Goal: Communication & Community: Answer question/provide support

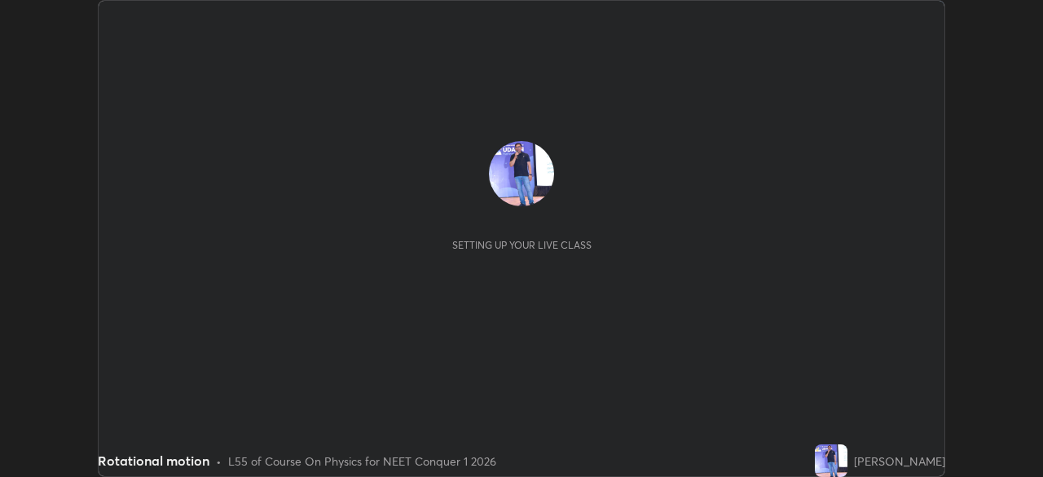
scroll to position [477, 1043]
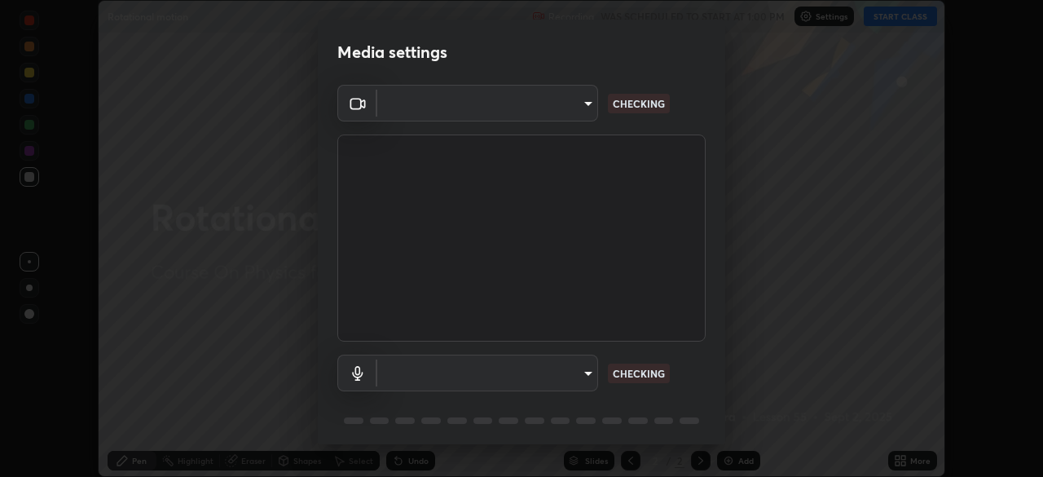
type input "1bbcfe3b1127be24ba7fa125fb83cb152f85e15c96893178e4a5d271d47187f7"
type input "communications"
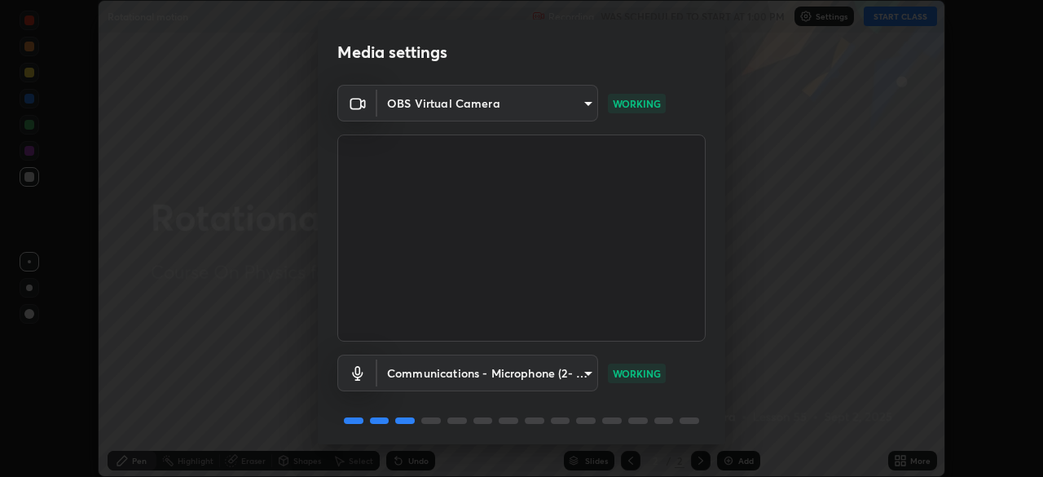
scroll to position [58, 0]
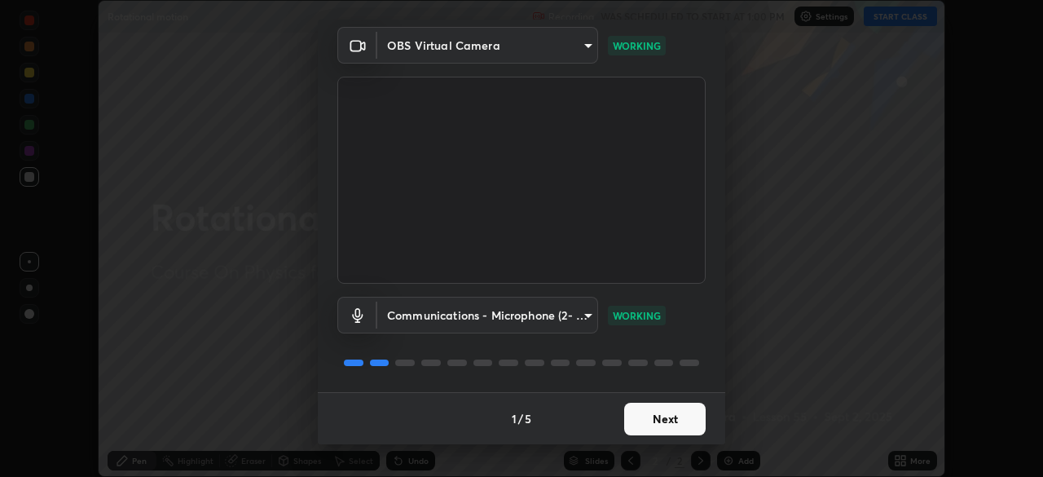
click at [650, 407] on button "Next" at bounding box center [664, 419] width 81 height 33
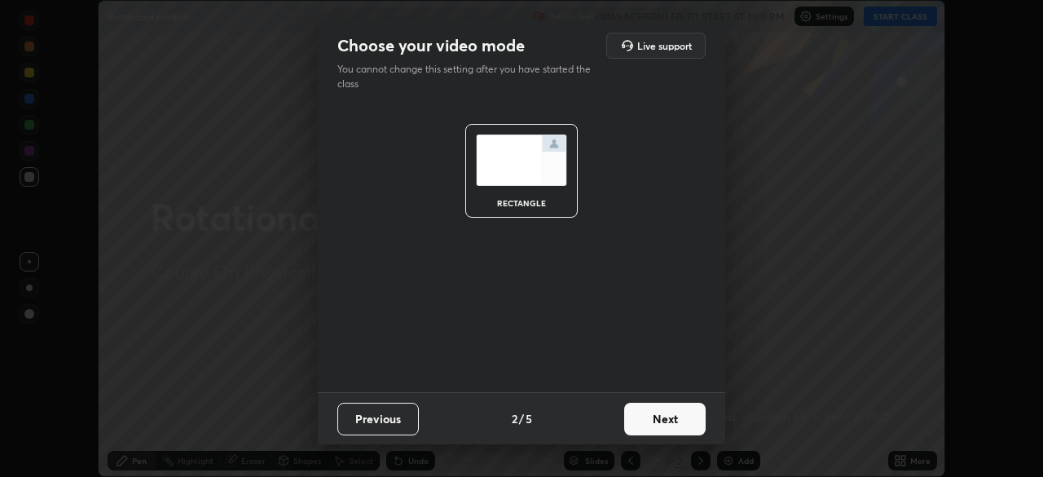
scroll to position [0, 0]
click at [650, 419] on button "Next" at bounding box center [664, 419] width 81 height 33
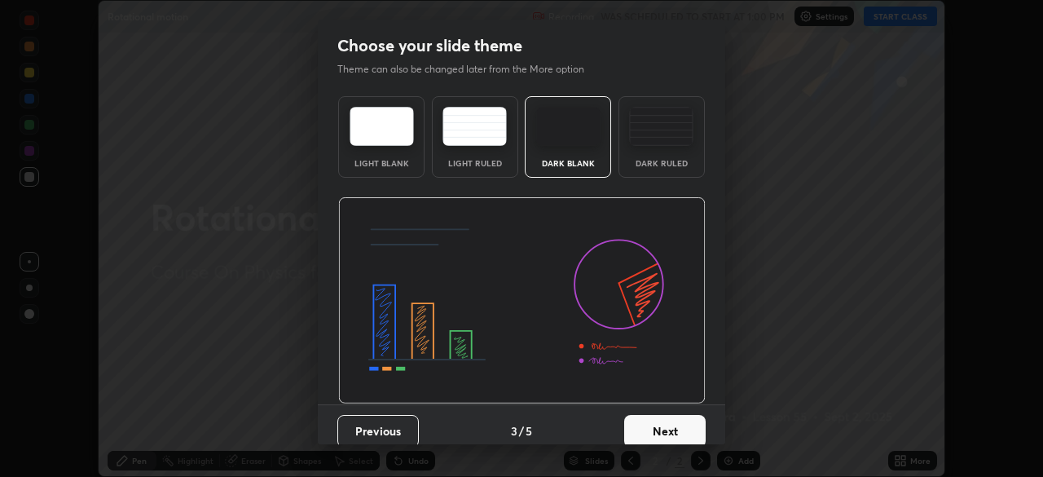
click at [654, 422] on button "Next" at bounding box center [664, 431] width 81 height 33
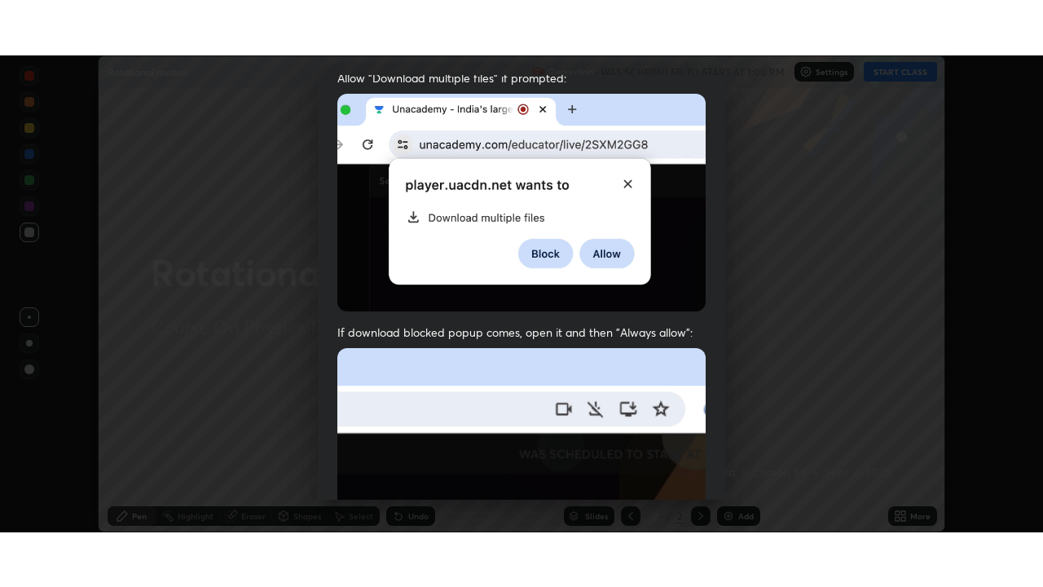
scroll to position [390, 0]
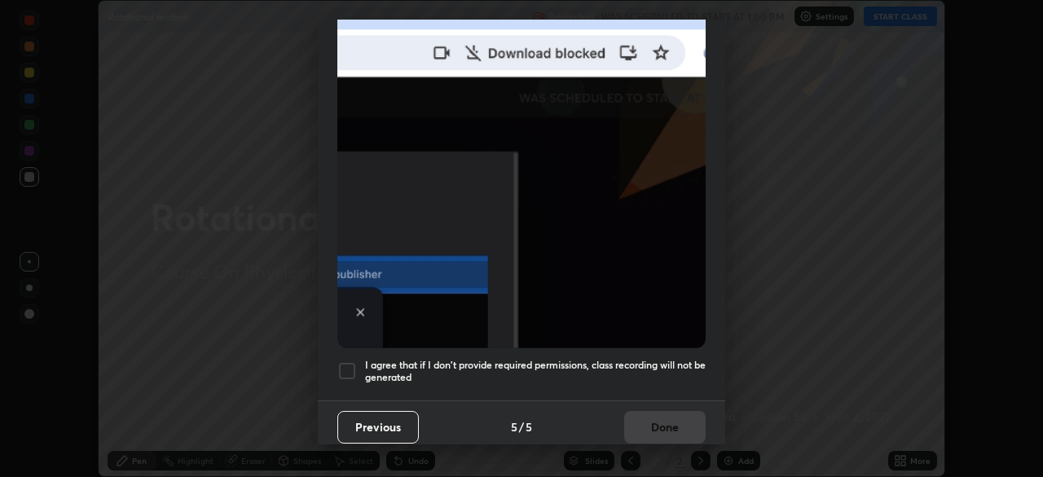
click at [345, 362] on div at bounding box center [347, 371] width 20 height 20
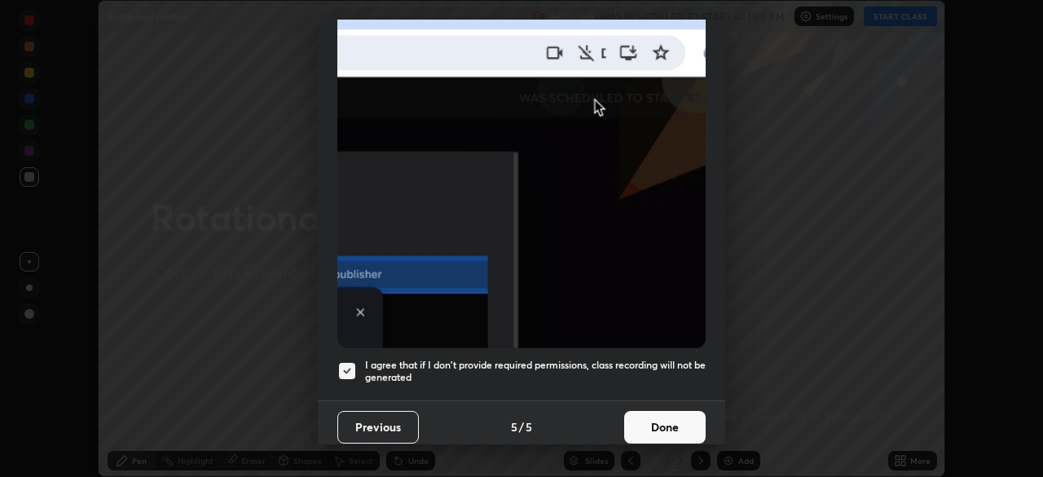
click at [651, 416] on button "Done" at bounding box center [664, 427] width 81 height 33
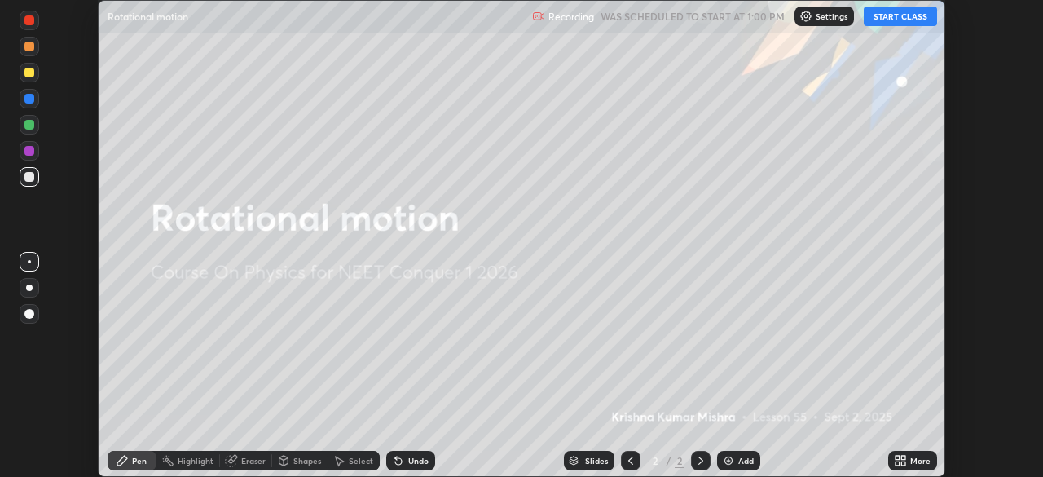
click at [901, 16] on button "START CLASS" at bounding box center [900, 17] width 73 height 20
click at [902, 460] on icon at bounding box center [900, 460] width 13 height 13
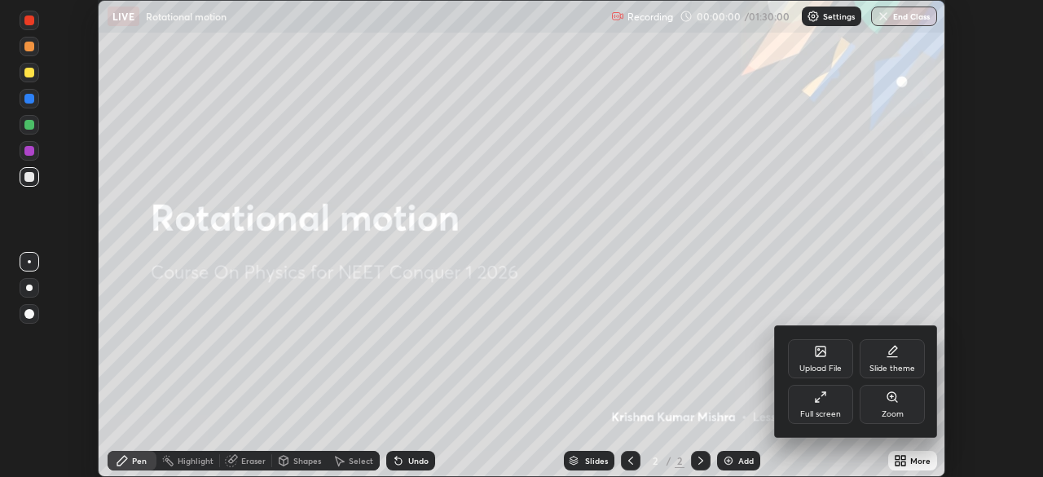
click at [825, 406] on div "Full screen" at bounding box center [820, 404] width 65 height 39
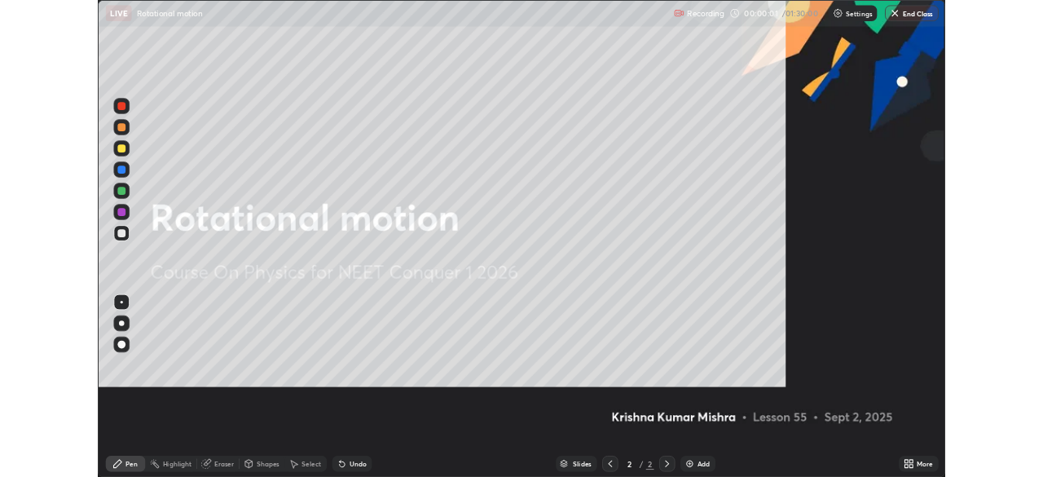
scroll to position [587, 1043]
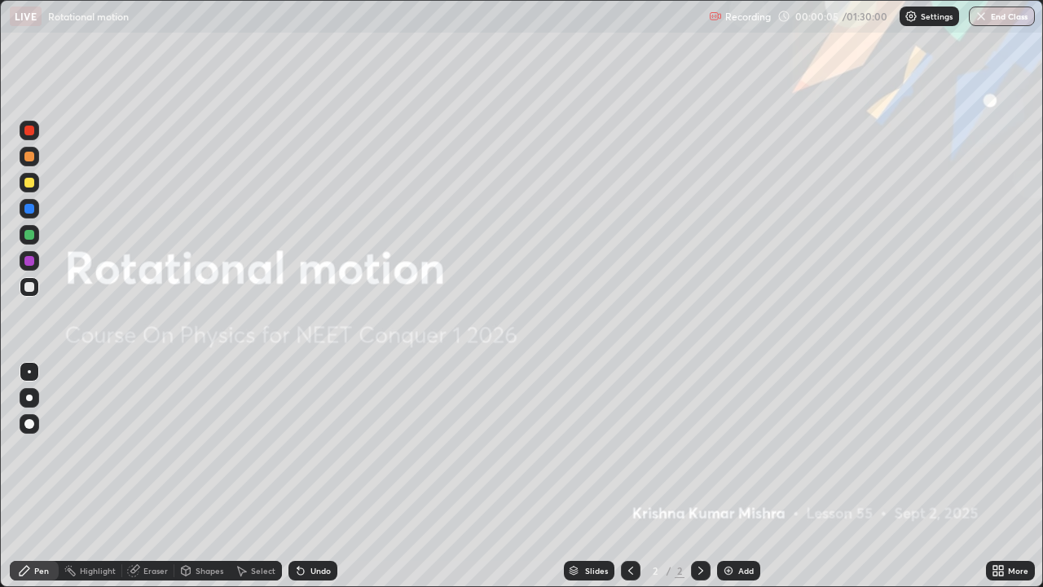
click at [740, 476] on div "Add" at bounding box center [745, 570] width 15 height 8
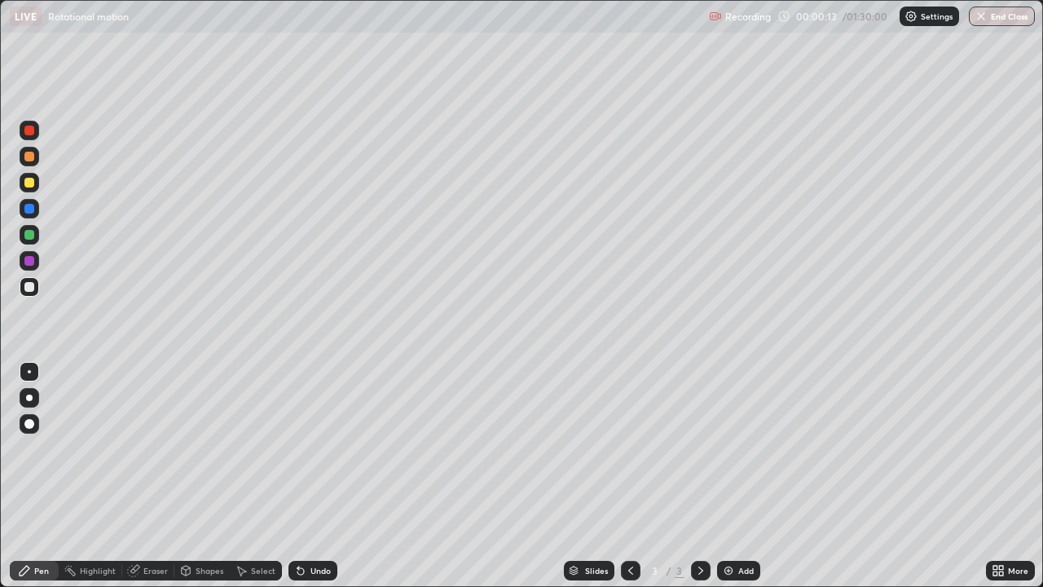
click at [317, 476] on div "Undo" at bounding box center [321, 570] width 20 height 8
click at [314, 476] on div "Undo" at bounding box center [313, 571] width 49 height 20
click at [313, 476] on div "Undo" at bounding box center [313, 571] width 49 height 20
click at [152, 476] on div "Eraser" at bounding box center [155, 570] width 24 height 8
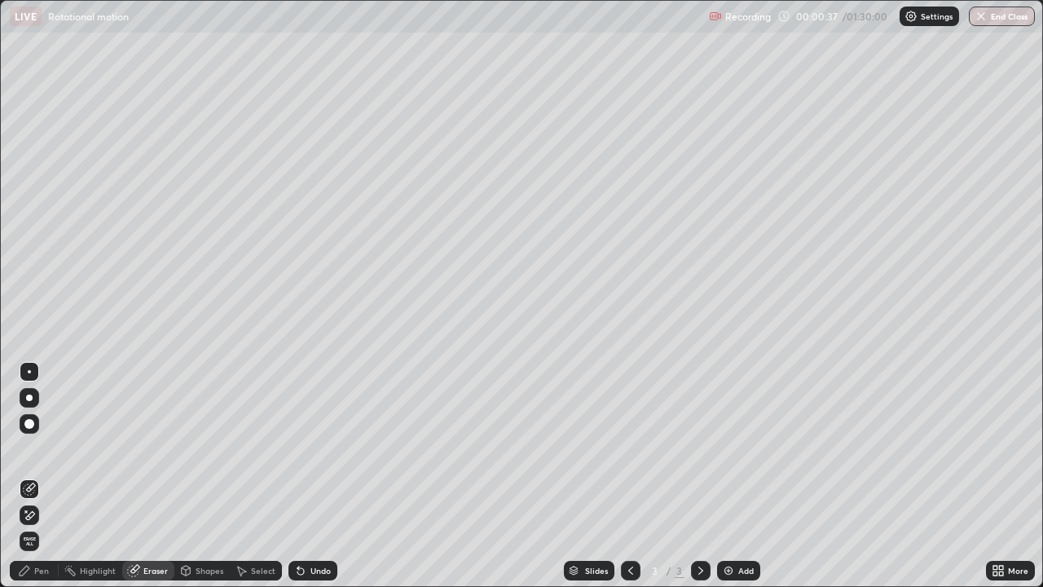
click at [46, 476] on div "Pen" at bounding box center [34, 571] width 49 height 20
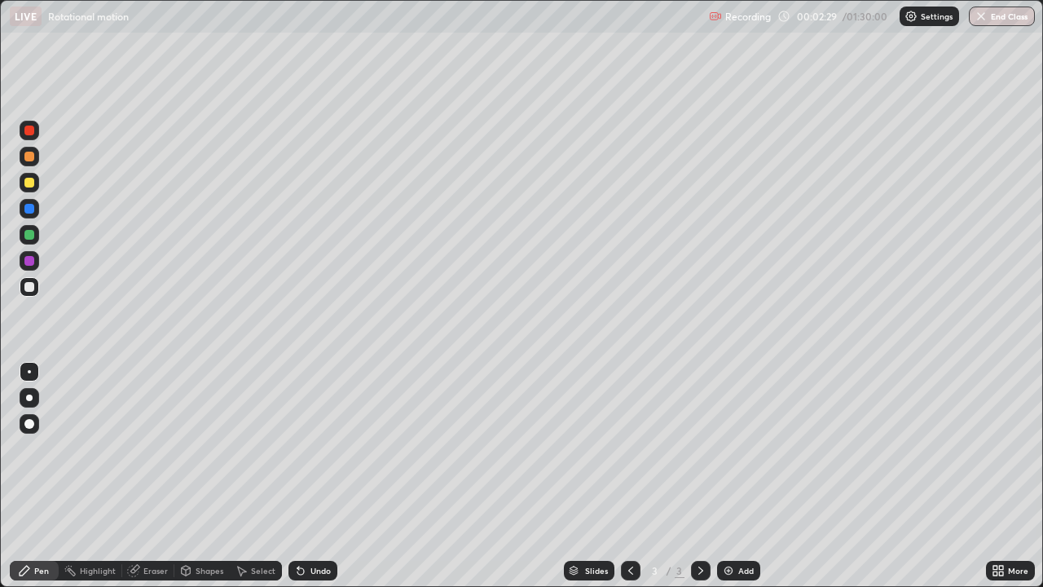
click at [262, 476] on div "Select" at bounding box center [263, 570] width 24 height 8
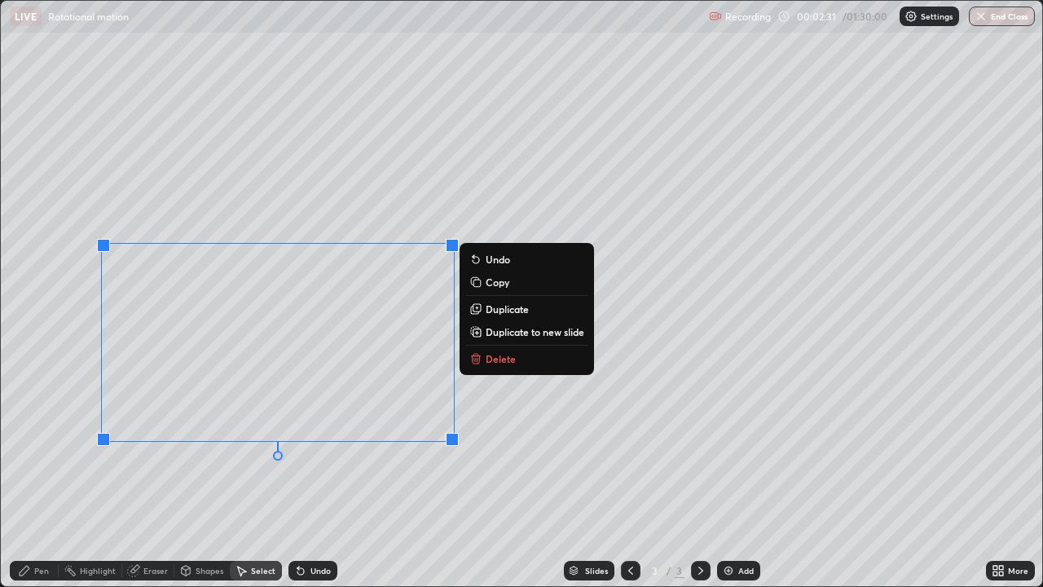
click at [495, 359] on p "Delete" at bounding box center [501, 358] width 30 height 13
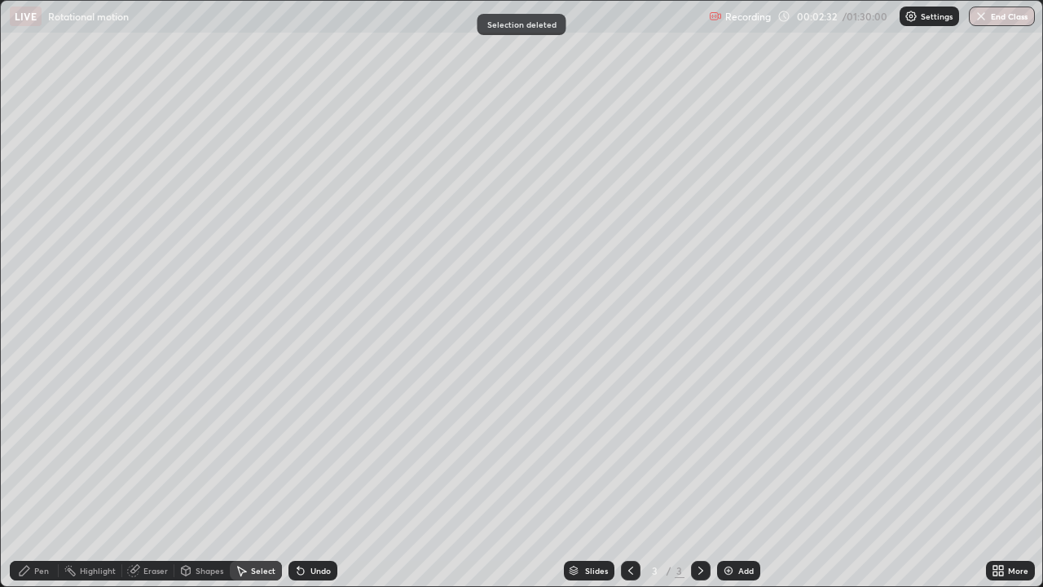
click at [41, 476] on div "Pen" at bounding box center [41, 570] width 15 height 8
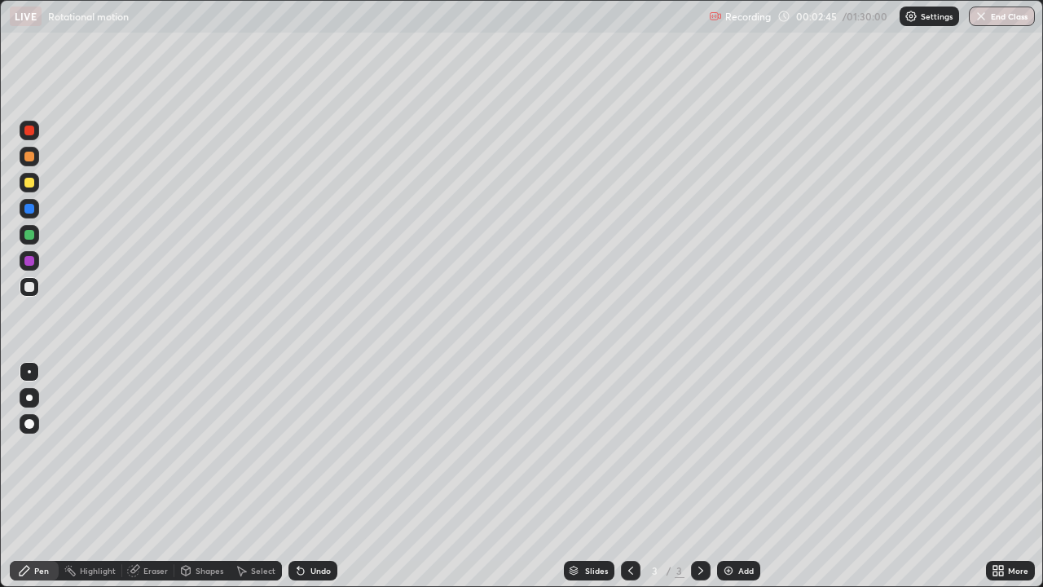
click at [311, 476] on div "Undo" at bounding box center [321, 570] width 20 height 8
click at [205, 476] on div "Shapes" at bounding box center [210, 570] width 28 height 8
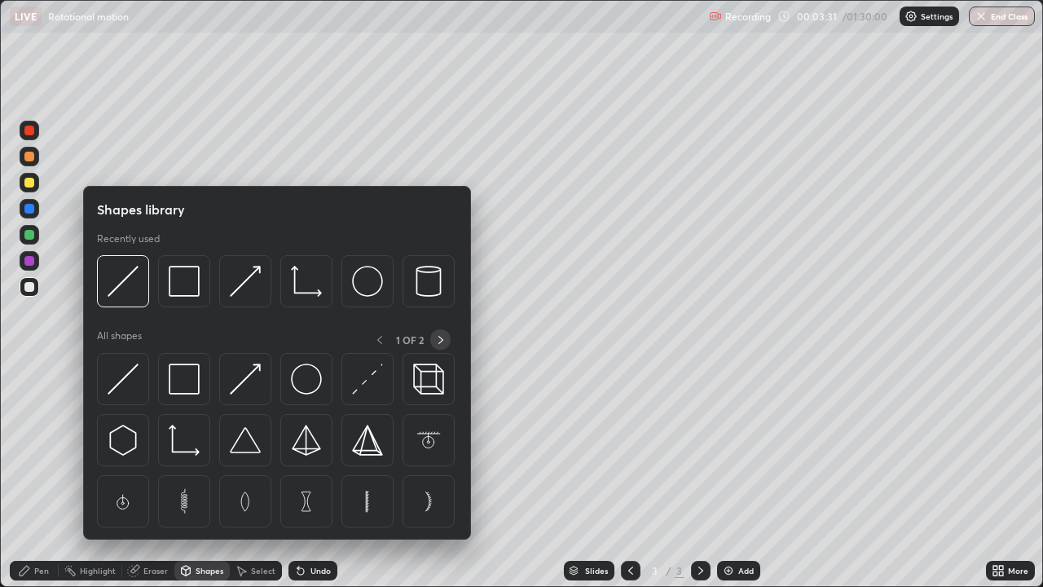
click at [440, 340] on icon at bounding box center [440, 339] width 13 height 13
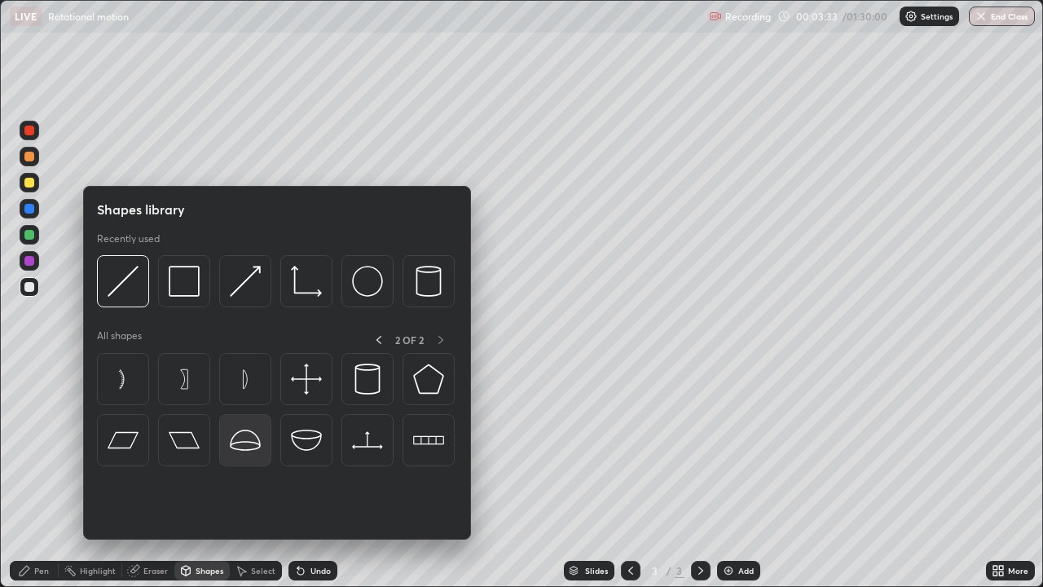
click at [245, 439] on img at bounding box center [245, 440] width 31 height 31
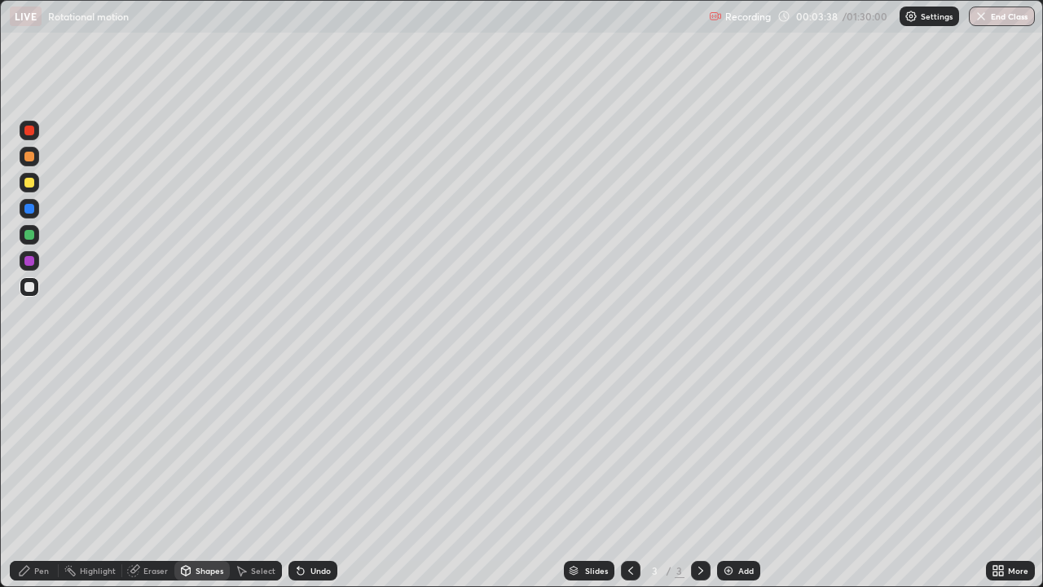
click at [41, 476] on div "Pen" at bounding box center [41, 570] width 15 height 8
click at [743, 476] on div "Add" at bounding box center [745, 570] width 15 height 8
click at [31, 265] on div at bounding box center [29, 261] width 10 height 10
click at [31, 179] on div at bounding box center [29, 183] width 10 height 10
click at [32, 288] on div at bounding box center [29, 287] width 10 height 10
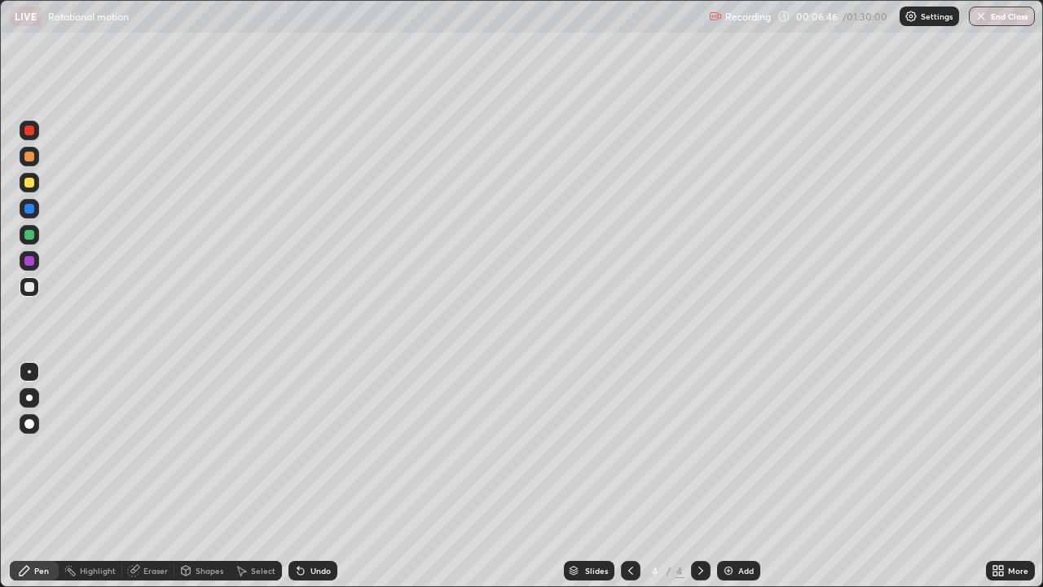
click at [25, 262] on div at bounding box center [29, 261] width 10 height 10
click at [315, 476] on div "Undo" at bounding box center [313, 571] width 49 height 20
click at [311, 476] on div "Undo" at bounding box center [321, 570] width 20 height 8
click at [327, 476] on div "Undo" at bounding box center [321, 570] width 20 height 8
click at [317, 476] on div "Undo" at bounding box center [321, 570] width 20 height 8
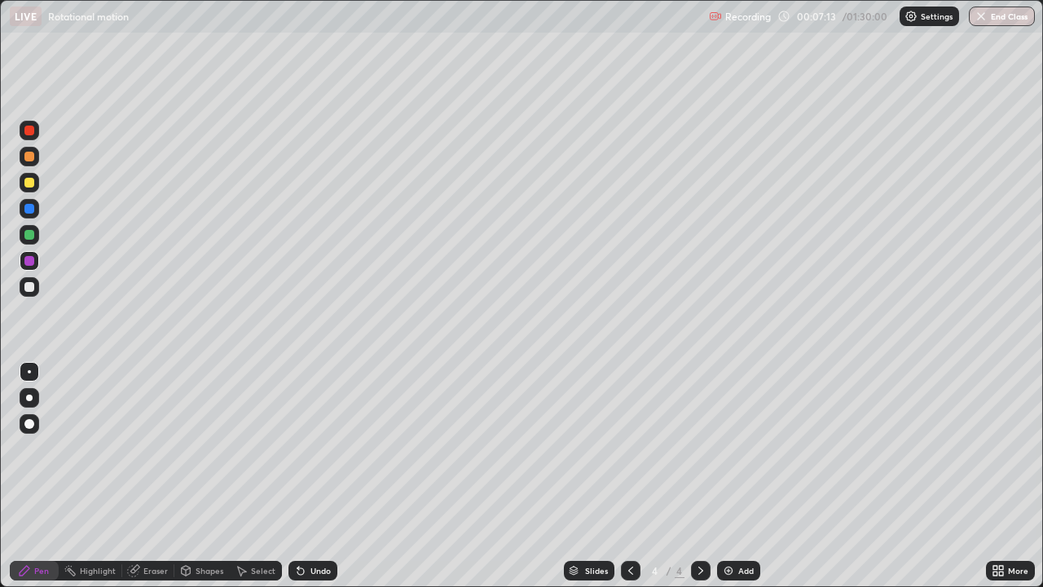
click at [315, 476] on div "Undo" at bounding box center [321, 570] width 20 height 8
click at [314, 476] on div "Undo" at bounding box center [321, 570] width 20 height 8
click at [33, 286] on div at bounding box center [29, 287] width 10 height 10
click at [205, 476] on div "Shapes" at bounding box center [210, 570] width 28 height 8
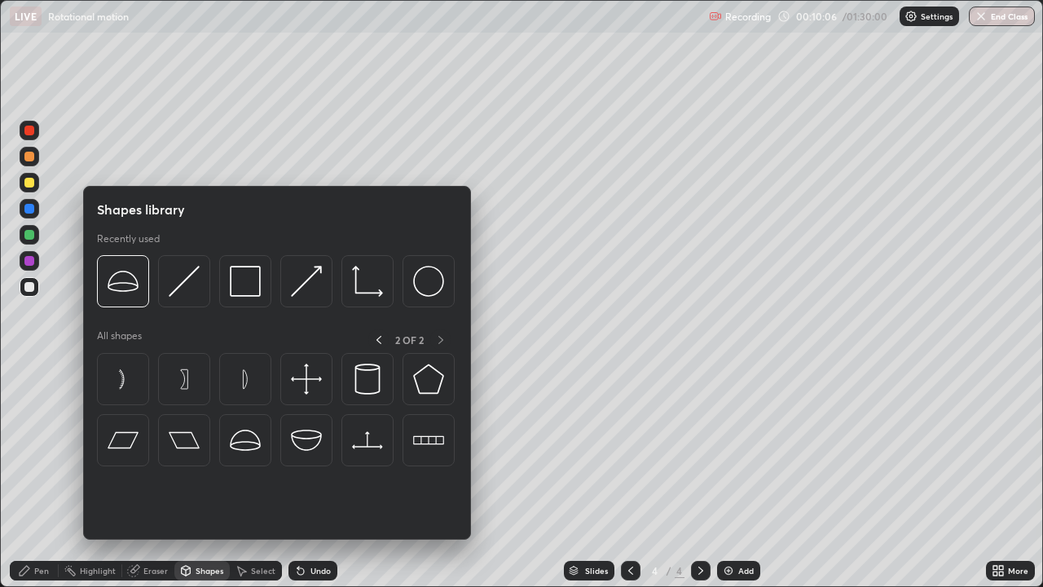
click at [247, 287] on img at bounding box center [245, 281] width 31 height 31
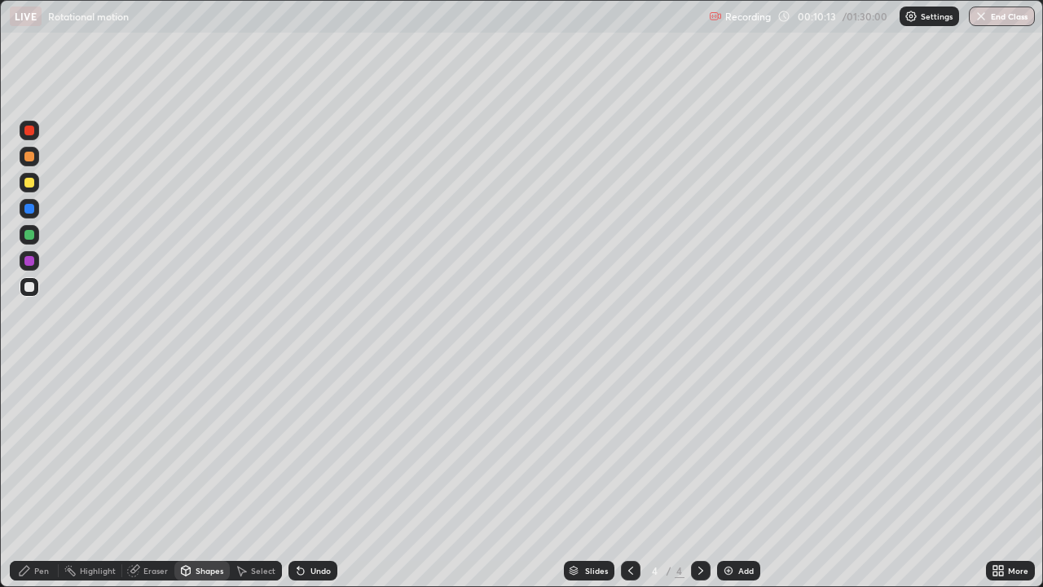
click at [42, 476] on div "Pen" at bounding box center [41, 570] width 15 height 8
click at [324, 476] on div "Undo" at bounding box center [321, 570] width 20 height 8
click at [322, 476] on div "Undo" at bounding box center [313, 571] width 49 height 20
click at [328, 476] on div "Undo" at bounding box center [313, 571] width 49 height 20
click at [209, 476] on div "Shapes" at bounding box center [210, 570] width 28 height 8
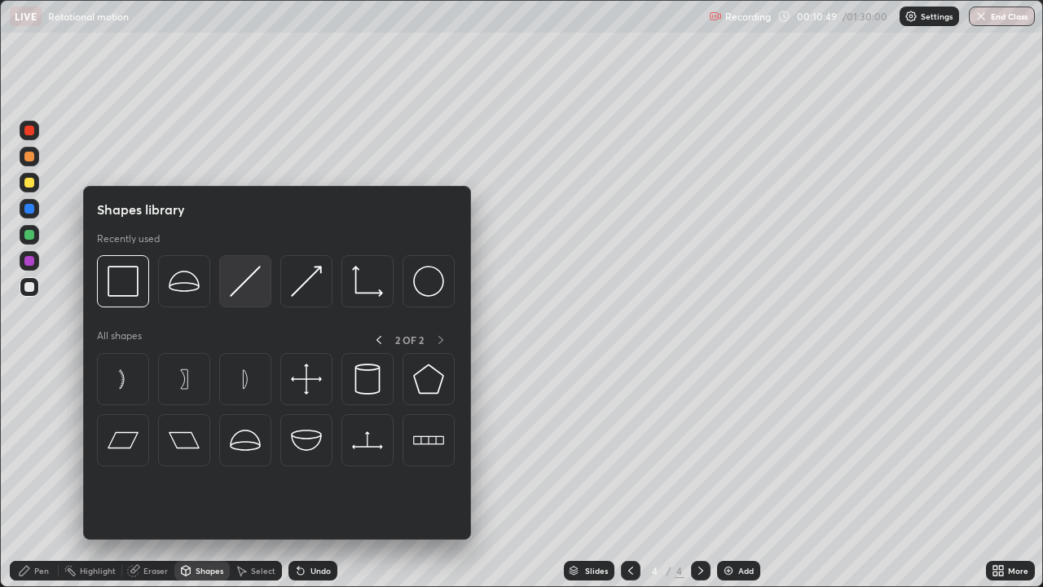
click at [242, 279] on img at bounding box center [245, 281] width 31 height 31
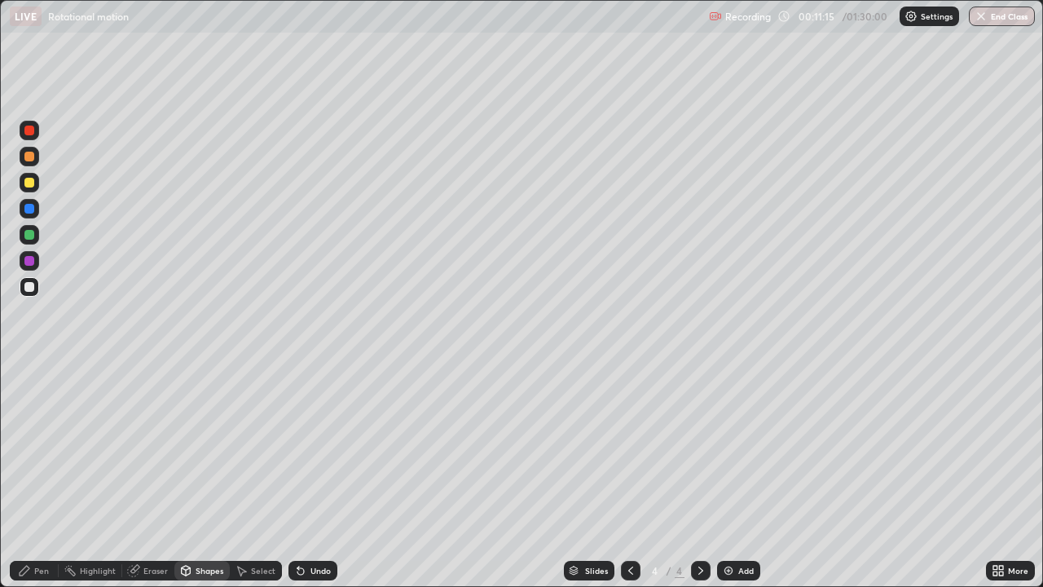
click at [321, 476] on div "Undo" at bounding box center [321, 570] width 20 height 8
click at [332, 476] on div "Undo" at bounding box center [313, 571] width 49 height 20
click at [312, 476] on div "Undo" at bounding box center [313, 571] width 49 height 20
click at [742, 476] on div "Add" at bounding box center [745, 570] width 15 height 8
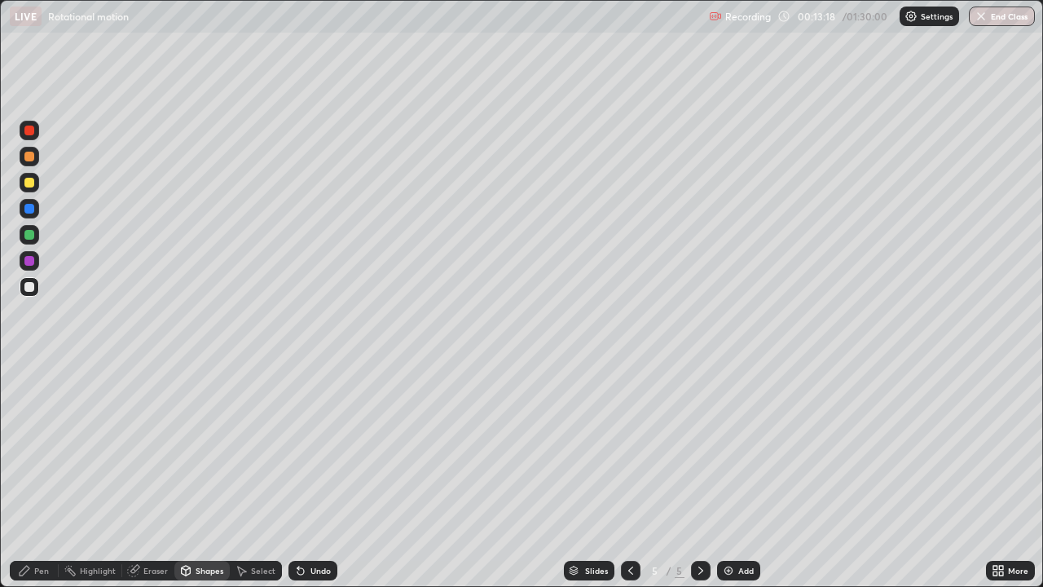
click at [205, 476] on div "Shapes" at bounding box center [210, 570] width 28 height 8
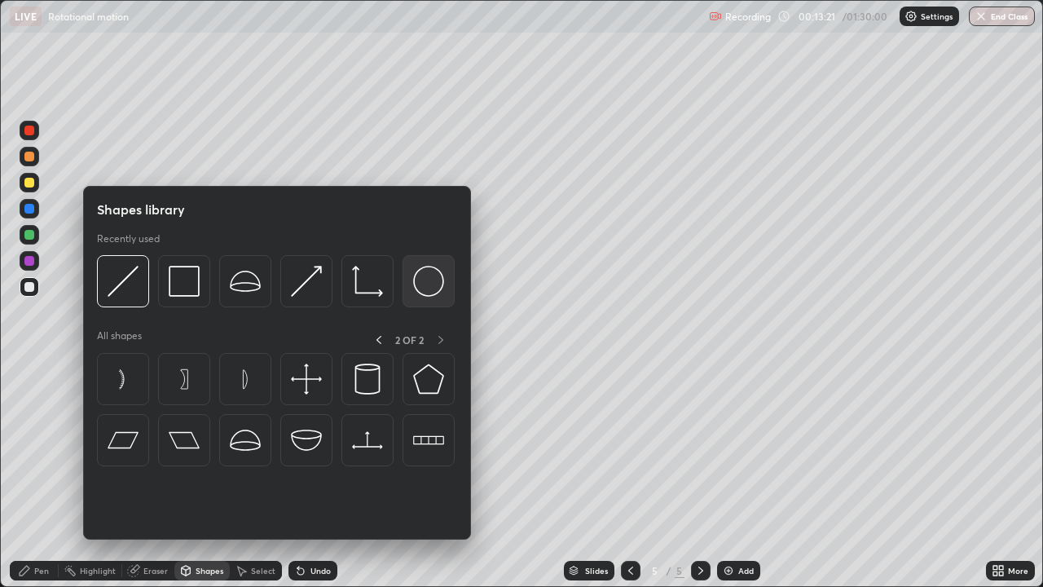
click at [436, 276] on img at bounding box center [428, 281] width 31 height 31
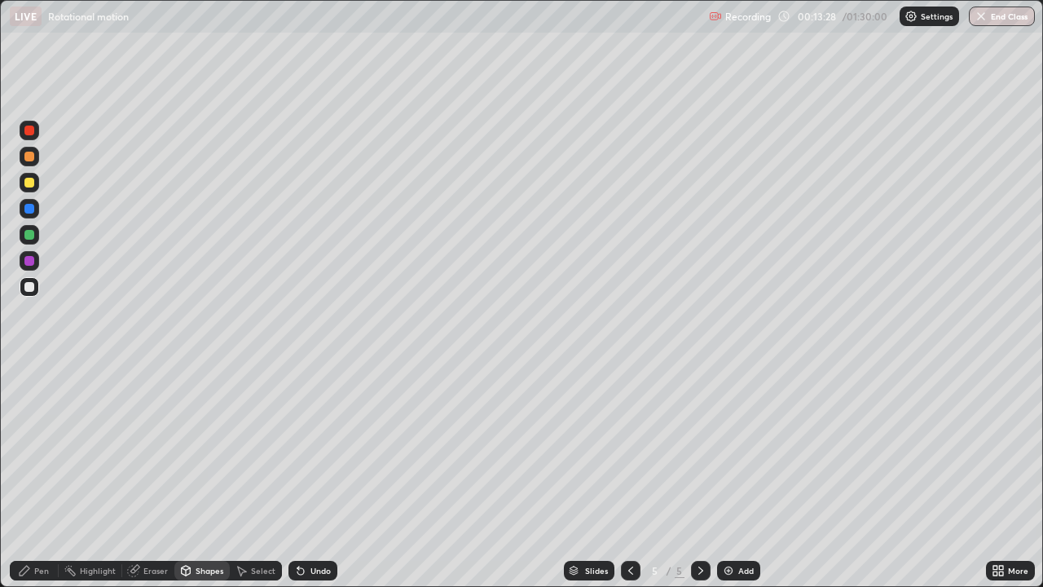
click at [205, 476] on div "Shapes" at bounding box center [210, 570] width 28 height 8
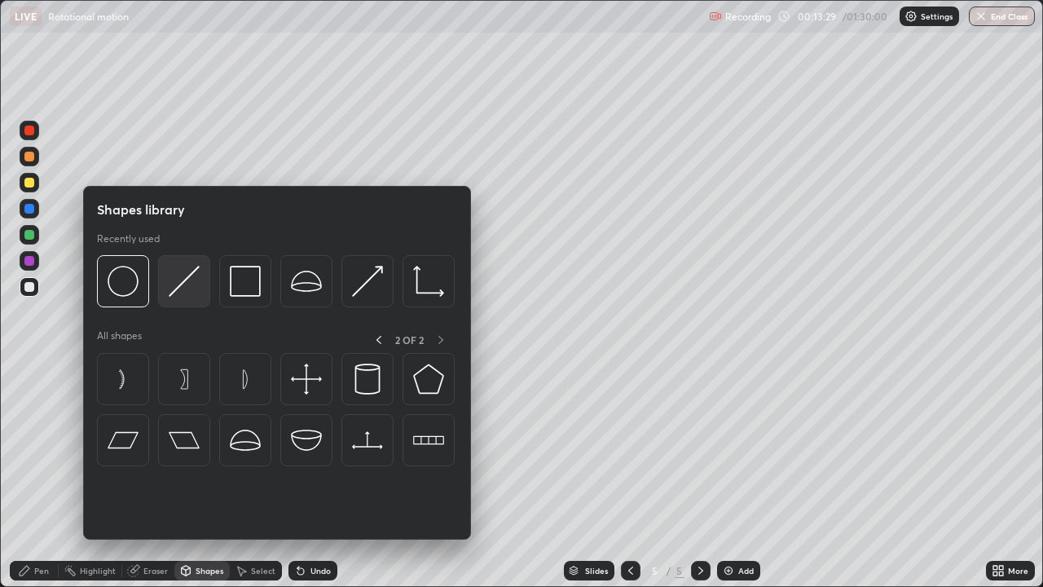
click at [178, 286] on img at bounding box center [184, 281] width 31 height 31
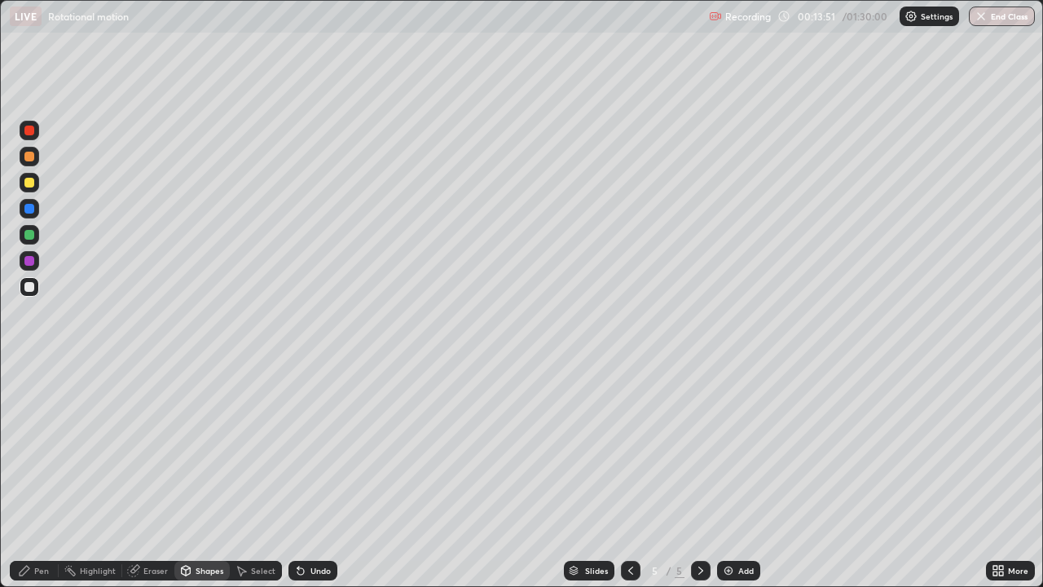
click at [44, 476] on div "Pen" at bounding box center [41, 570] width 15 height 8
click at [319, 476] on div "Undo" at bounding box center [321, 570] width 20 height 8
click at [320, 476] on div "Undo" at bounding box center [321, 570] width 20 height 8
click at [324, 476] on div "Undo" at bounding box center [321, 570] width 20 height 8
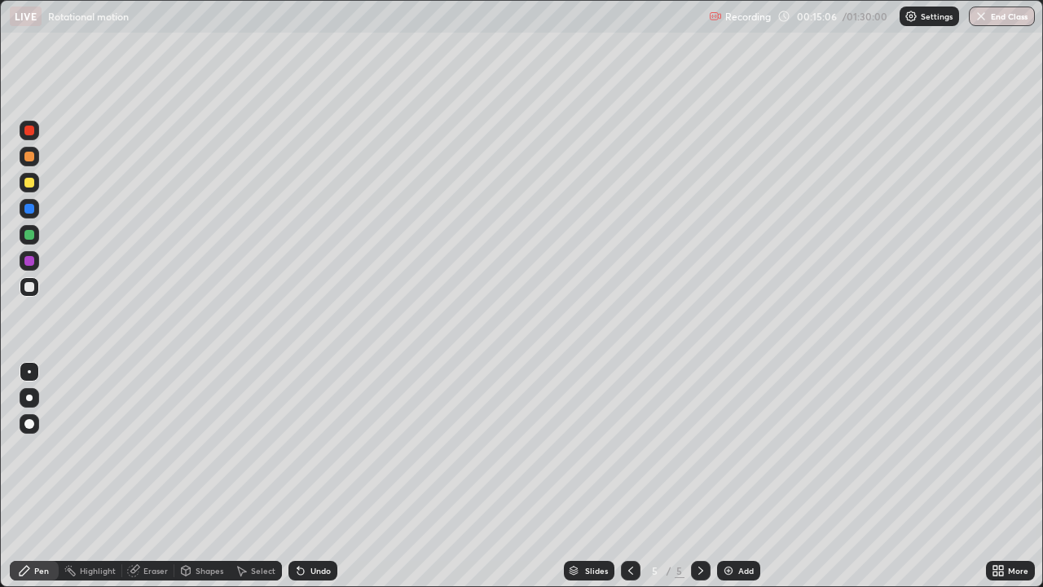
click at [318, 476] on div "Undo" at bounding box center [321, 570] width 20 height 8
click at [312, 476] on div "Undo" at bounding box center [313, 571] width 49 height 20
click at [313, 476] on div "Undo" at bounding box center [313, 571] width 49 height 20
click at [156, 476] on div "Eraser" at bounding box center [155, 570] width 24 height 8
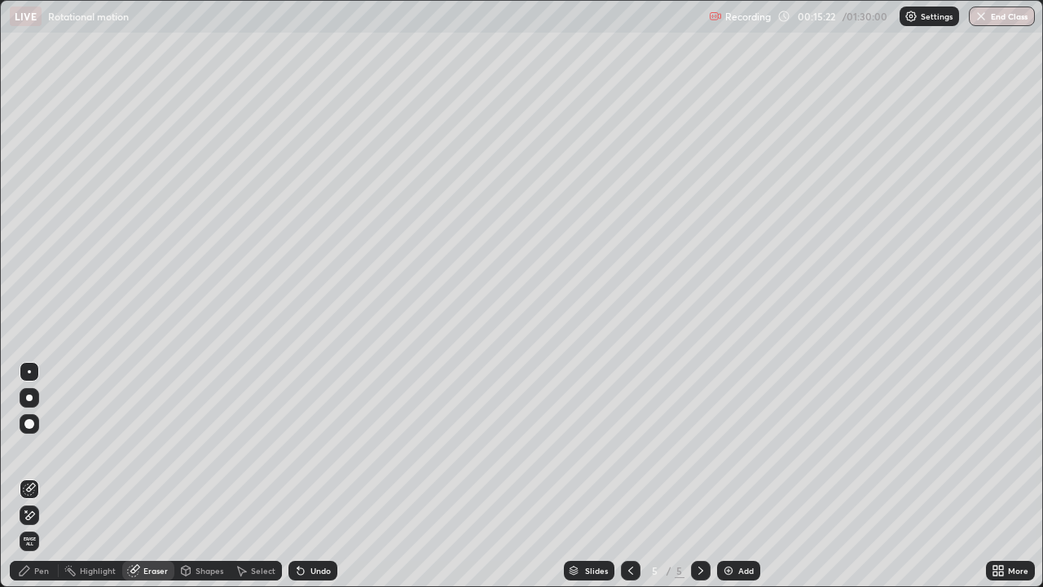
click at [45, 476] on div "Pen" at bounding box center [34, 571] width 49 height 20
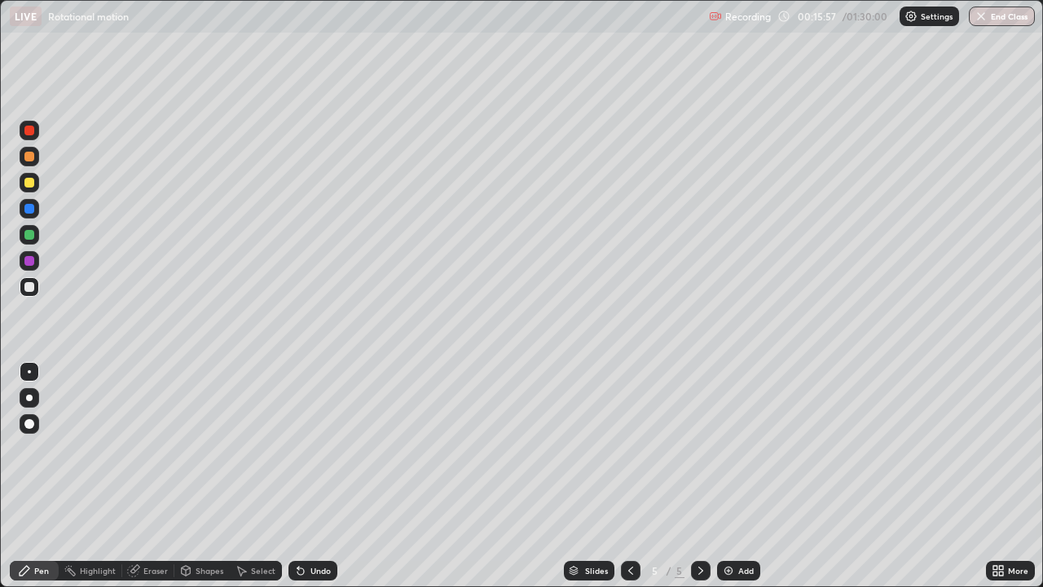
click at [152, 476] on div "Eraser" at bounding box center [155, 570] width 24 height 8
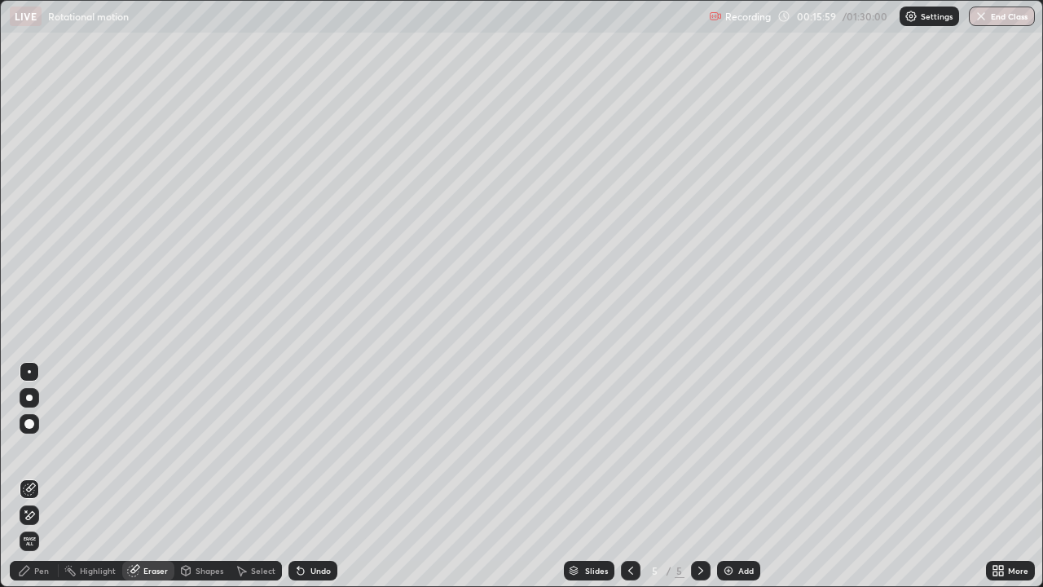
click at [42, 476] on div "Pen" at bounding box center [41, 570] width 15 height 8
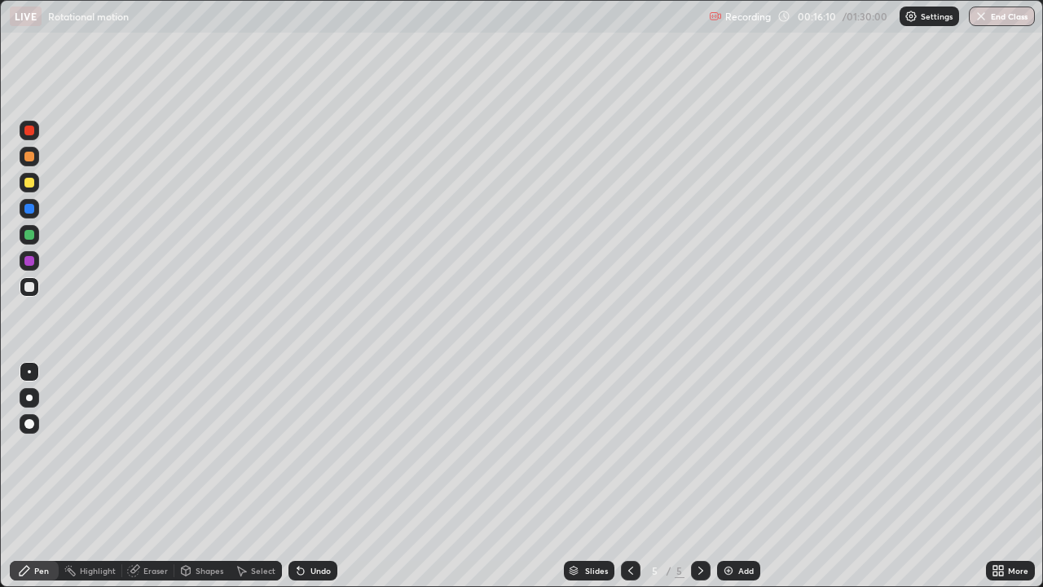
click at [33, 262] on div at bounding box center [29, 261] width 10 height 10
click at [315, 476] on div "Undo" at bounding box center [313, 571] width 49 height 20
click at [198, 476] on div "Shapes" at bounding box center [210, 570] width 28 height 8
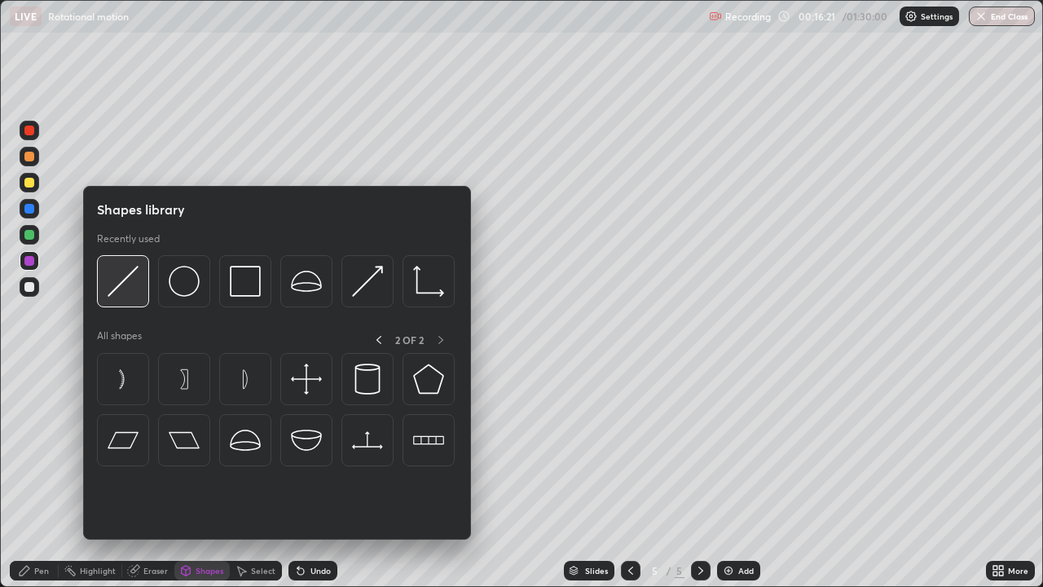
click at [123, 283] on img at bounding box center [123, 281] width 31 height 31
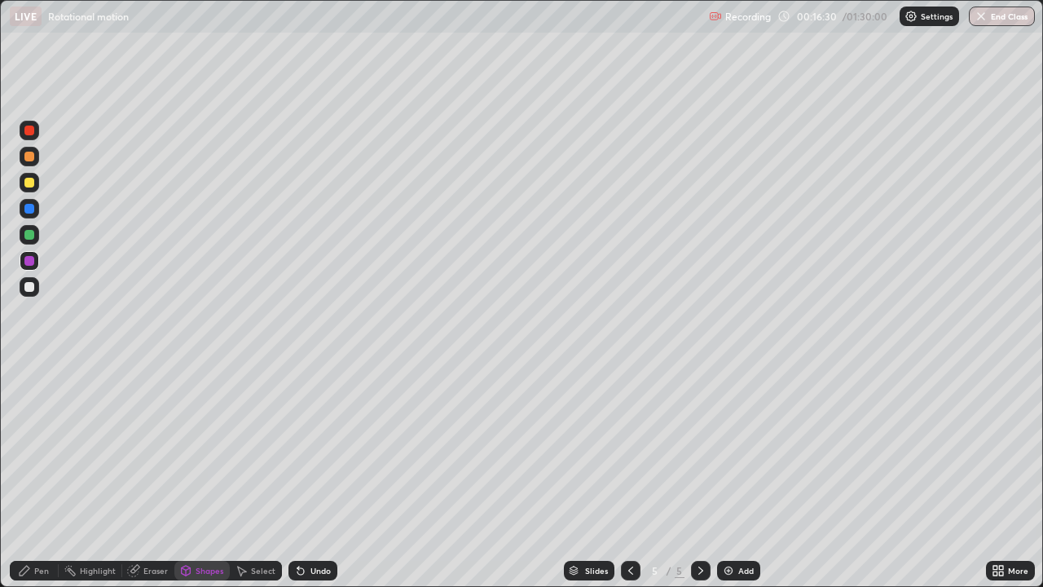
click at [325, 476] on div "Undo" at bounding box center [321, 570] width 20 height 8
click at [42, 476] on div "Pen" at bounding box center [34, 571] width 49 height 20
click at [33, 183] on div at bounding box center [29, 183] width 10 height 10
click at [36, 289] on div at bounding box center [30, 287] width 20 height 20
click at [319, 476] on div "Undo" at bounding box center [321, 570] width 20 height 8
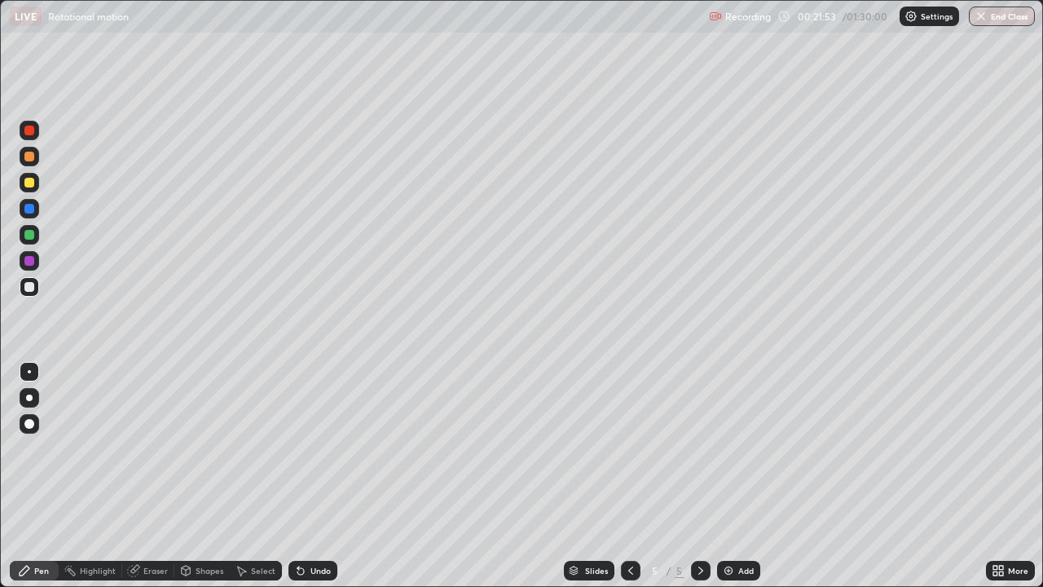
click at [743, 476] on div "Add" at bounding box center [738, 571] width 43 height 20
click at [209, 476] on div "Shapes" at bounding box center [210, 570] width 28 height 8
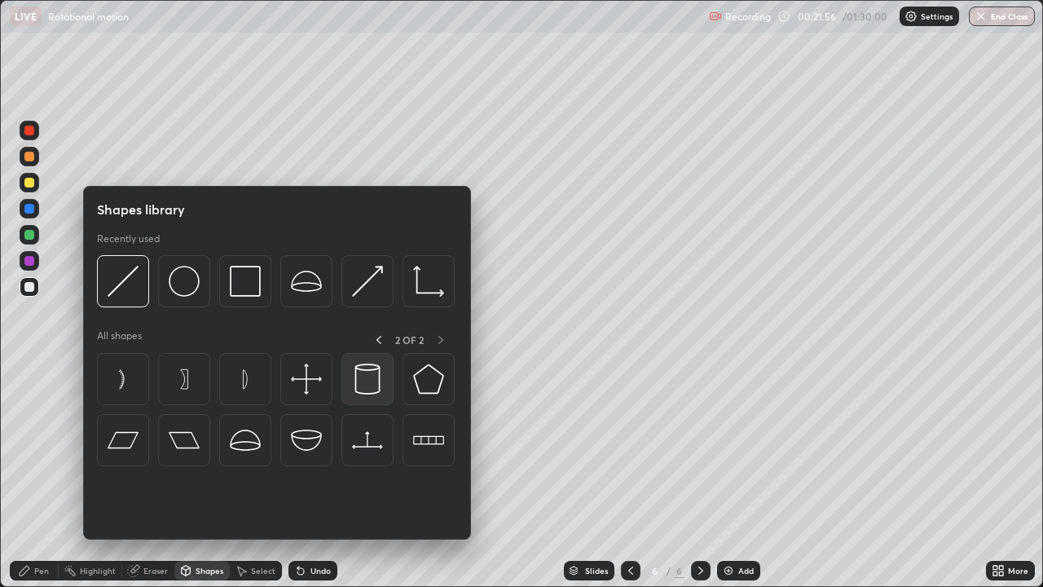
click at [372, 378] on img at bounding box center [367, 378] width 31 height 31
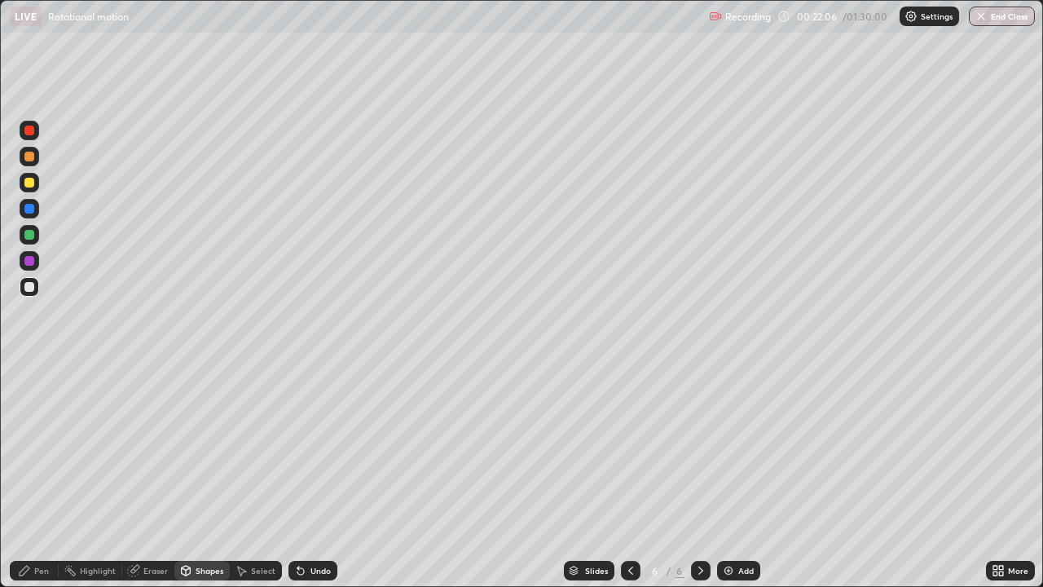
click at [207, 476] on div "Shapes" at bounding box center [201, 571] width 55 height 20
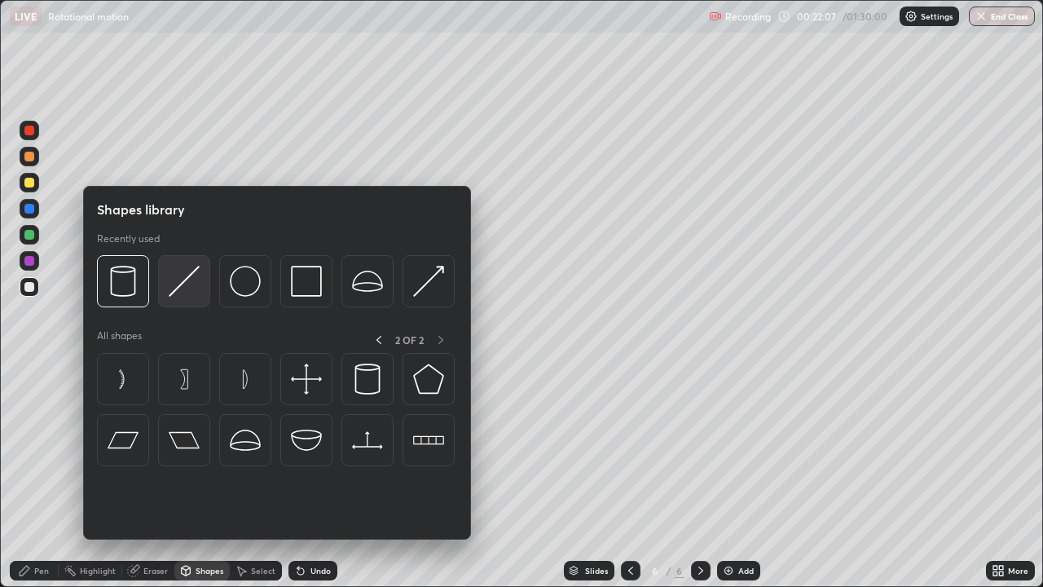
click at [184, 282] on img at bounding box center [184, 281] width 31 height 31
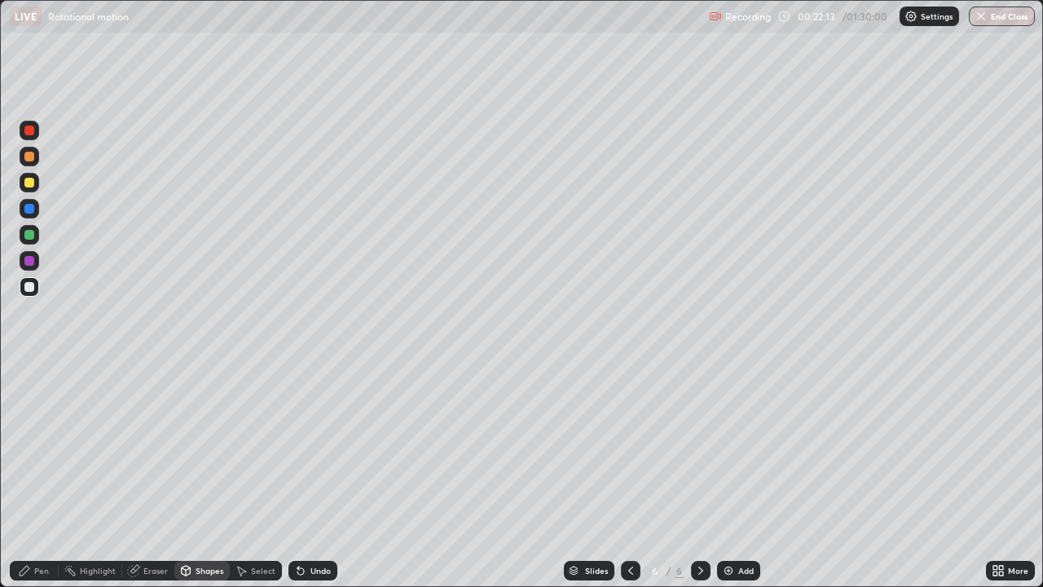
click at [317, 476] on div "Undo" at bounding box center [321, 570] width 20 height 8
click at [43, 476] on div "Pen" at bounding box center [34, 571] width 49 height 20
click at [209, 476] on div "Shapes" at bounding box center [210, 570] width 28 height 8
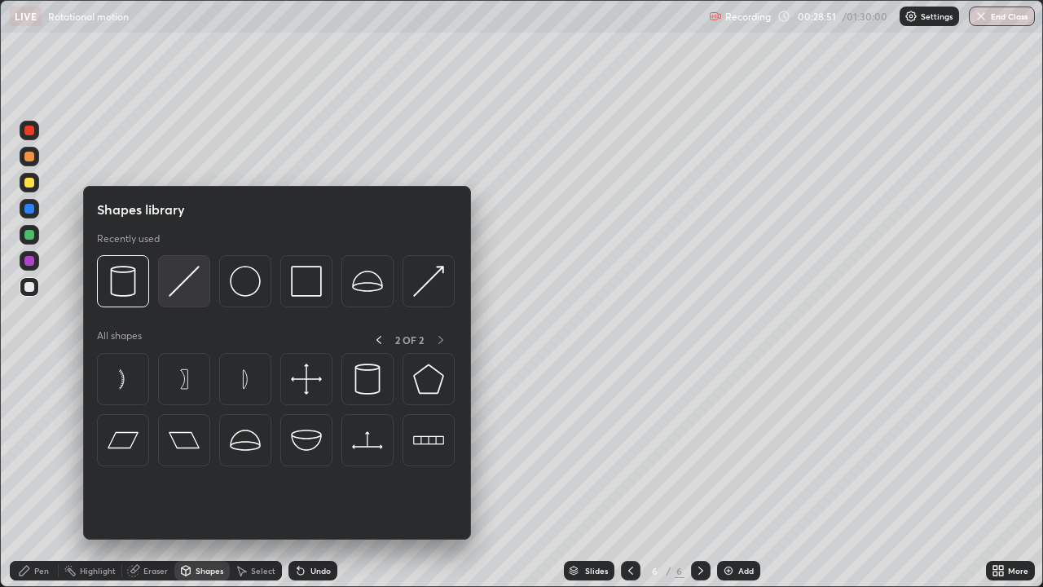
click at [189, 279] on img at bounding box center [184, 281] width 31 height 31
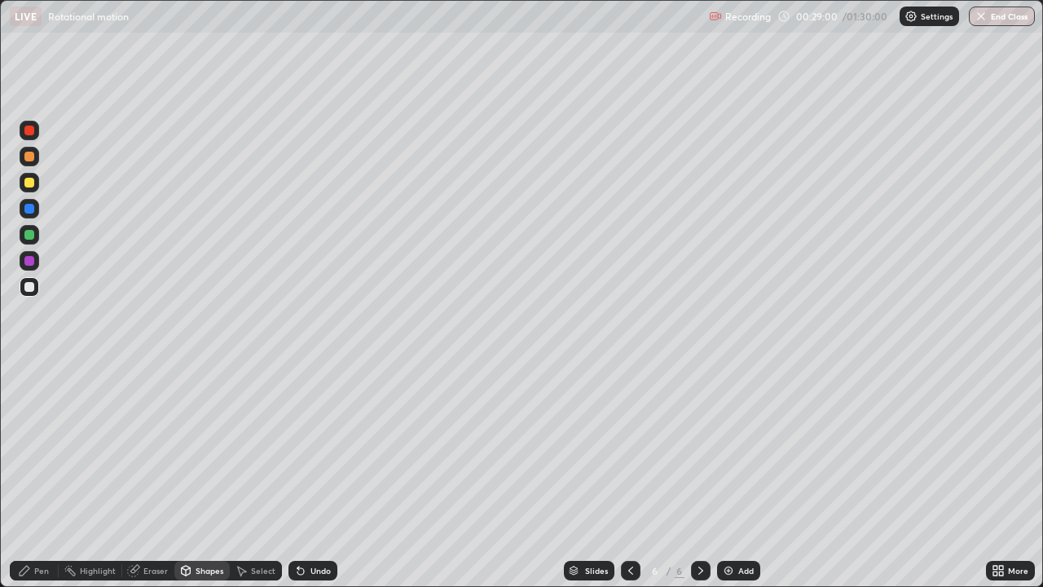
click at [42, 476] on div "Pen" at bounding box center [41, 570] width 15 height 8
click at [214, 476] on div "Shapes" at bounding box center [210, 570] width 28 height 8
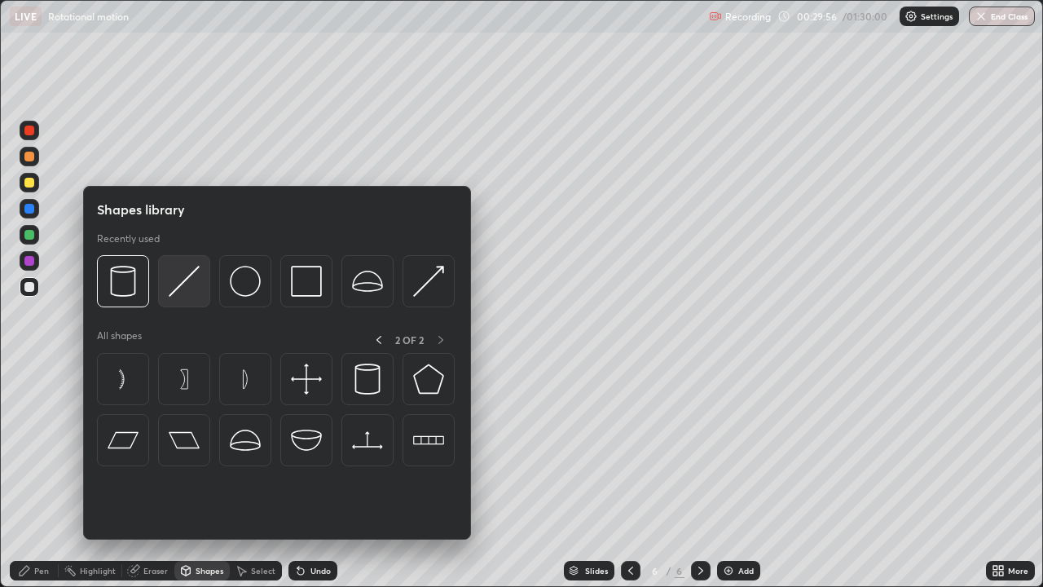
click at [182, 277] on img at bounding box center [184, 281] width 31 height 31
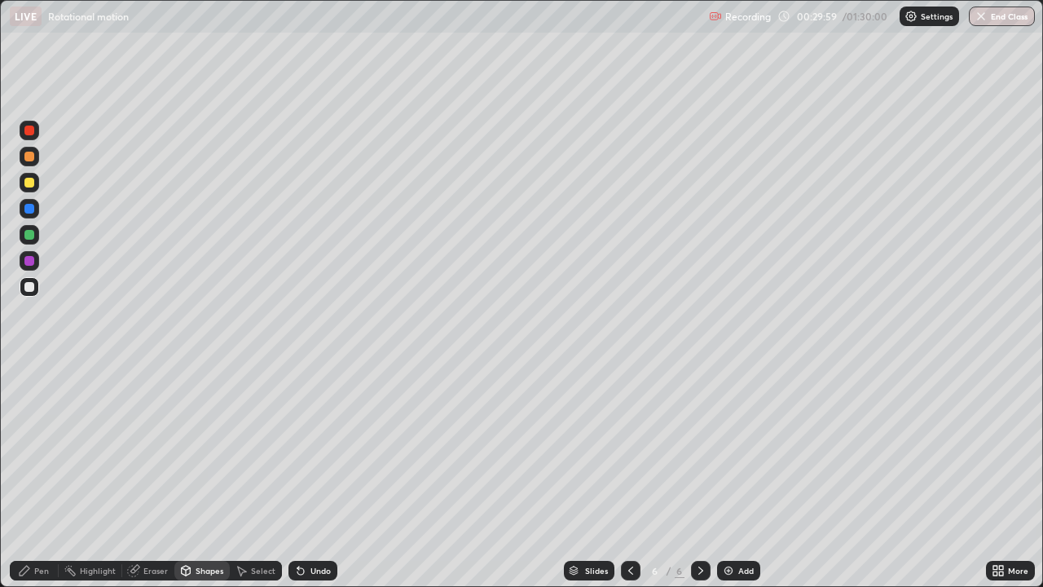
click at [319, 476] on div "Undo" at bounding box center [321, 570] width 20 height 8
click at [45, 476] on div "Pen" at bounding box center [41, 570] width 15 height 8
click at [210, 476] on div "Shapes" at bounding box center [201, 571] width 55 height 20
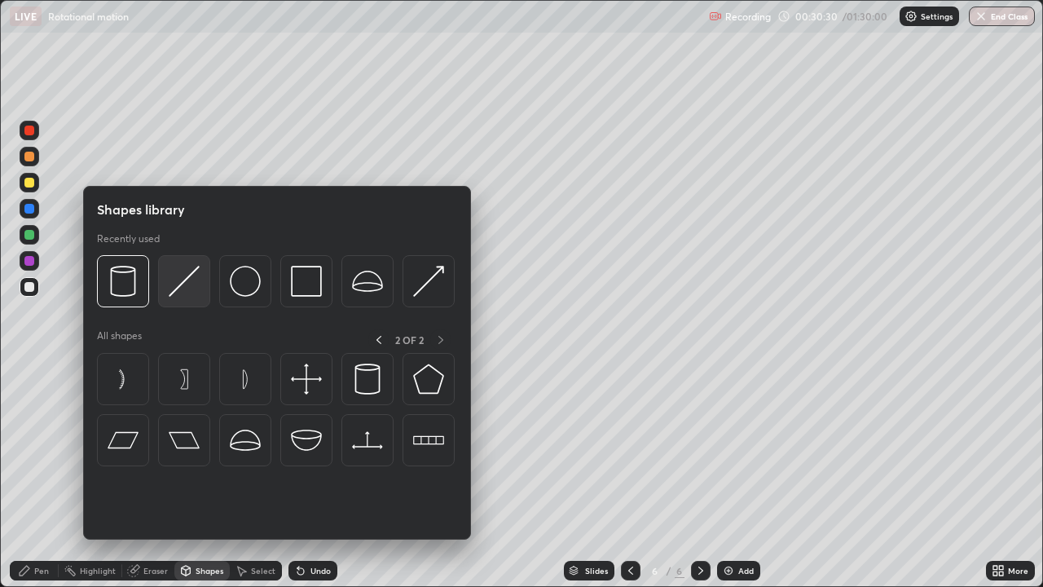
click at [183, 279] on img at bounding box center [184, 281] width 31 height 31
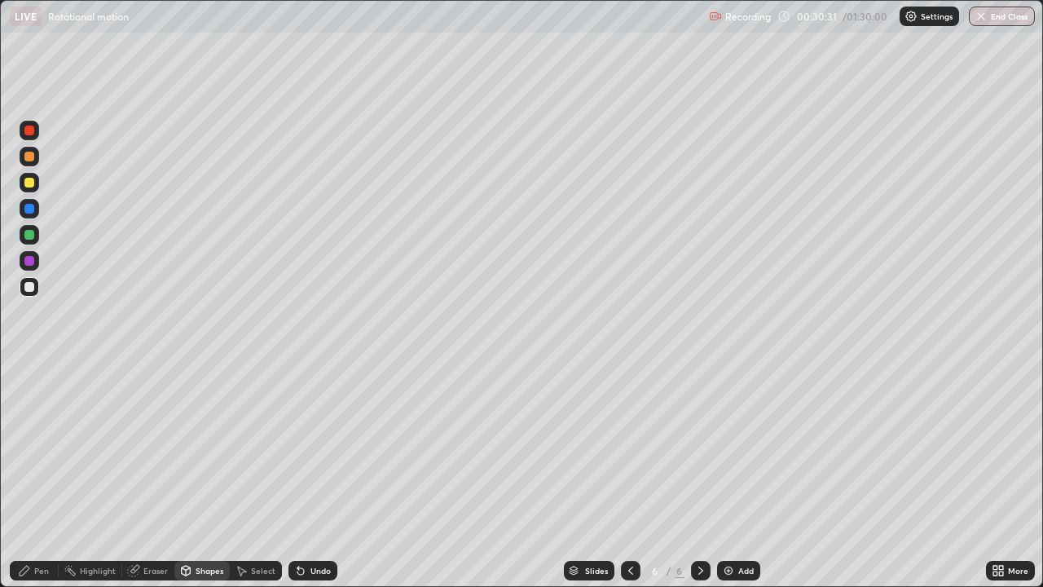
click at [33, 236] on div at bounding box center [29, 235] width 10 height 10
click at [43, 476] on div "Pen" at bounding box center [41, 570] width 15 height 8
click at [207, 476] on div "Shapes" at bounding box center [210, 570] width 28 height 8
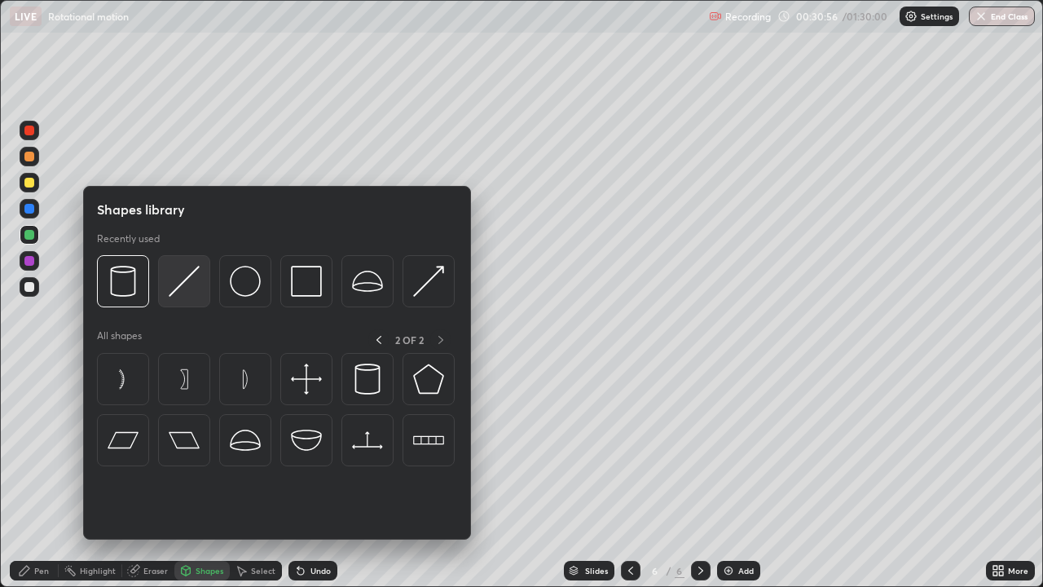
click at [185, 281] on img at bounding box center [184, 281] width 31 height 31
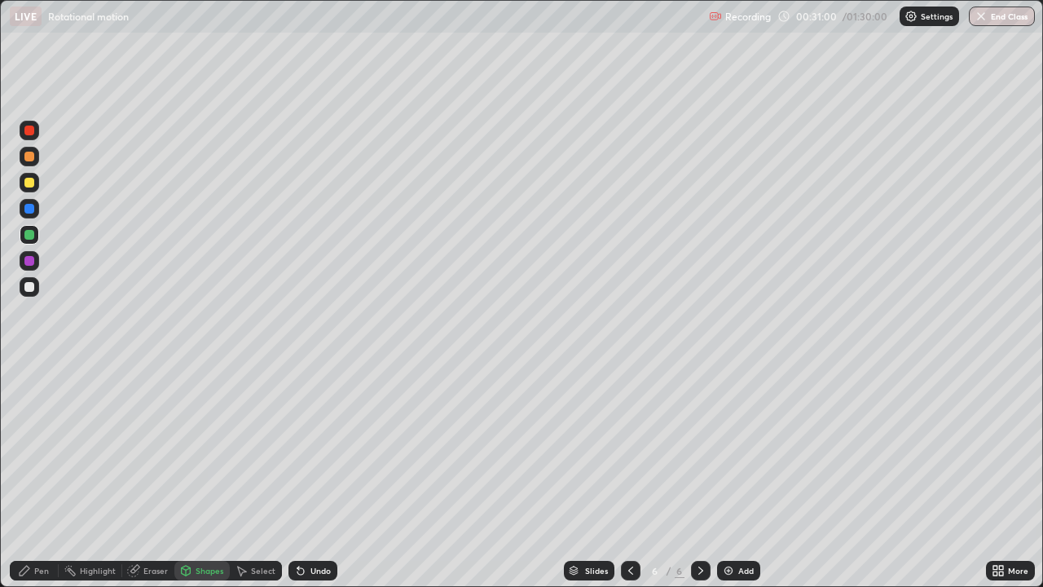
click at [310, 476] on div "Undo" at bounding box center [313, 571] width 49 height 20
click at [314, 476] on div "Undo" at bounding box center [321, 570] width 20 height 8
click at [42, 476] on div "Pen" at bounding box center [34, 571] width 49 height 20
click at [316, 476] on div "Undo" at bounding box center [321, 570] width 20 height 8
click at [318, 476] on div "Undo" at bounding box center [321, 570] width 20 height 8
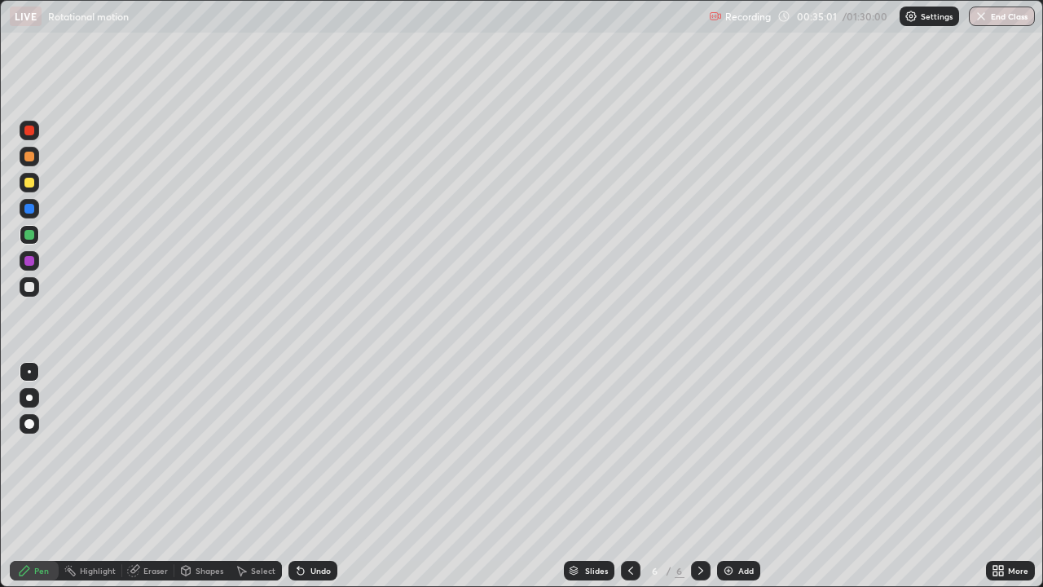
click at [31, 185] on div at bounding box center [29, 183] width 10 height 10
click at [313, 476] on div "Undo" at bounding box center [321, 570] width 20 height 8
click at [754, 476] on div "Add" at bounding box center [738, 571] width 43 height 20
click at [212, 476] on div "Shapes" at bounding box center [210, 570] width 28 height 8
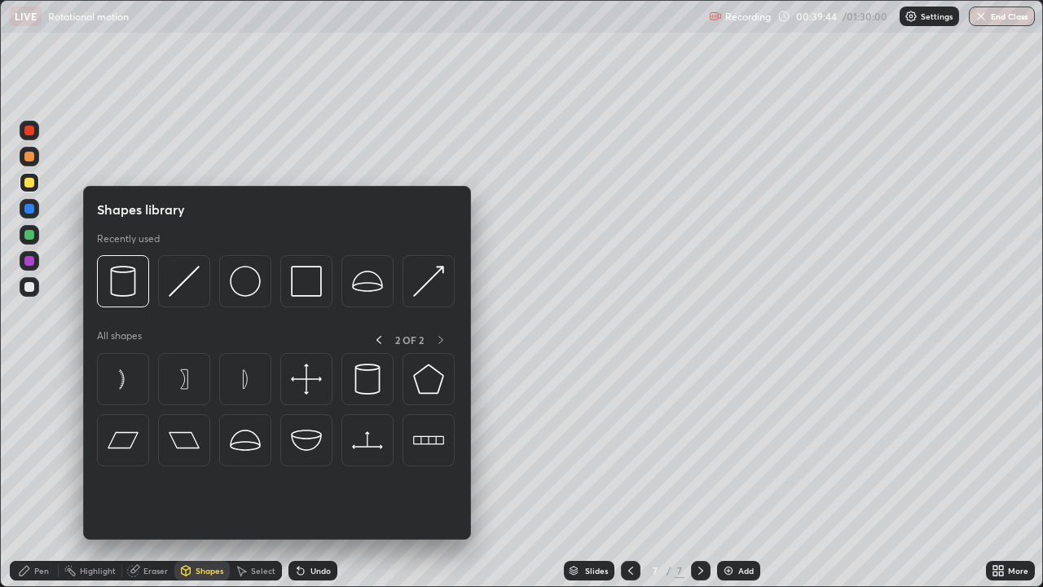
click at [438, 339] on div "2 OF 2" at bounding box center [409, 339] width 82 height 20
click at [377, 338] on icon at bounding box center [379, 340] width 5 height 8
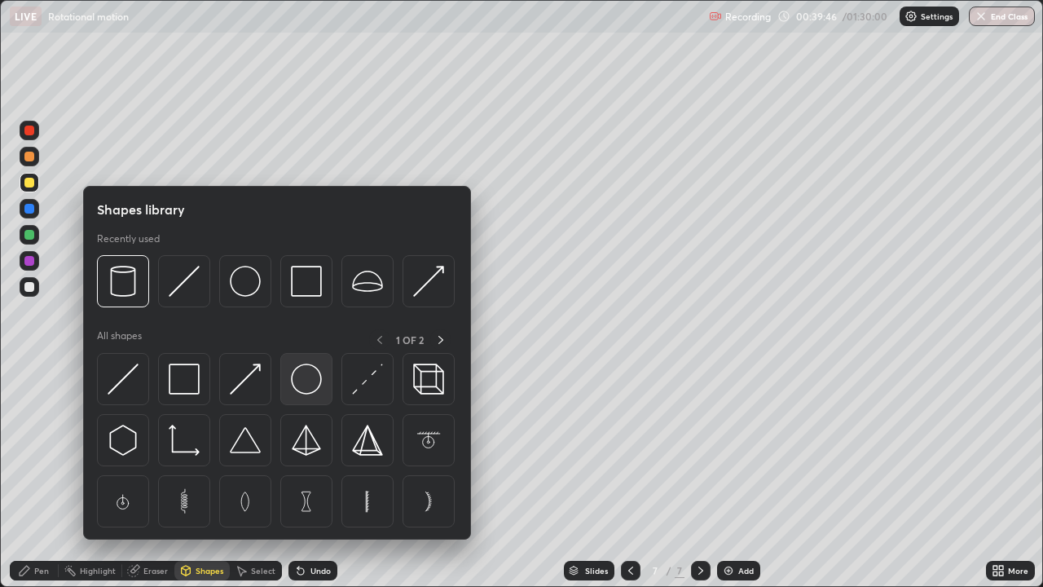
click at [305, 375] on img at bounding box center [306, 378] width 31 height 31
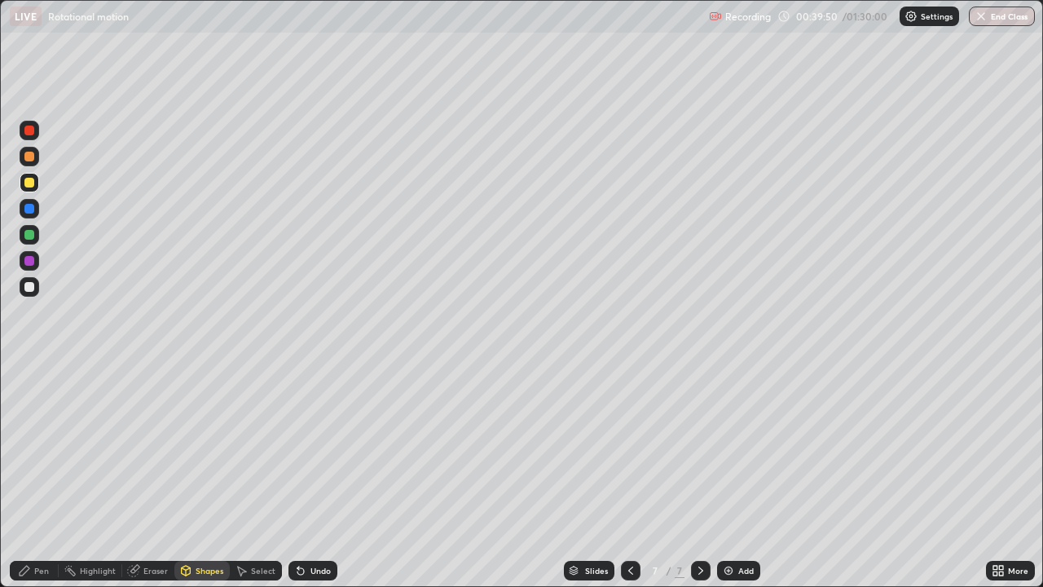
click at [207, 476] on div "Shapes" at bounding box center [210, 570] width 28 height 8
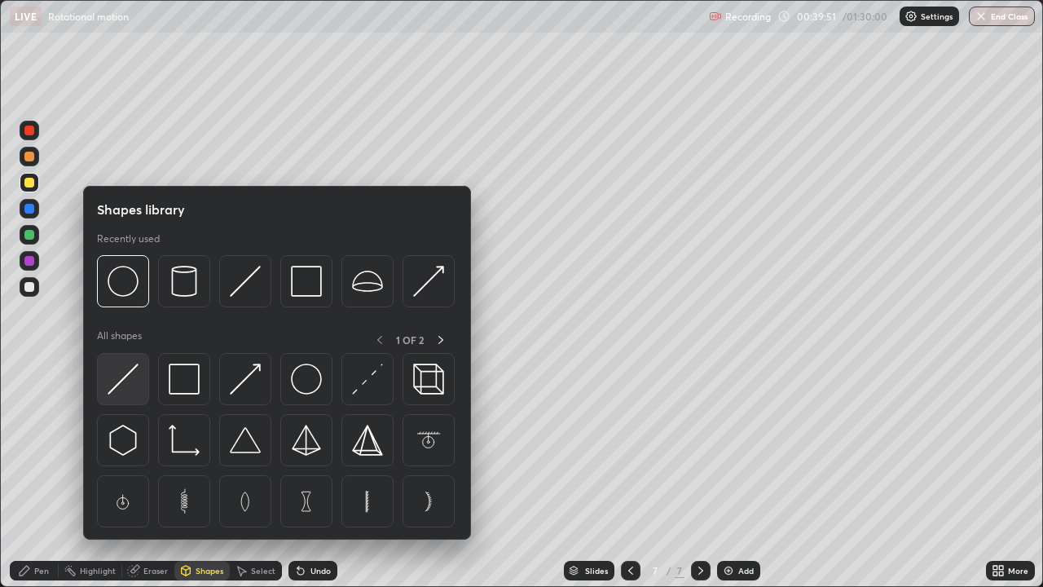
click at [126, 377] on img at bounding box center [123, 378] width 31 height 31
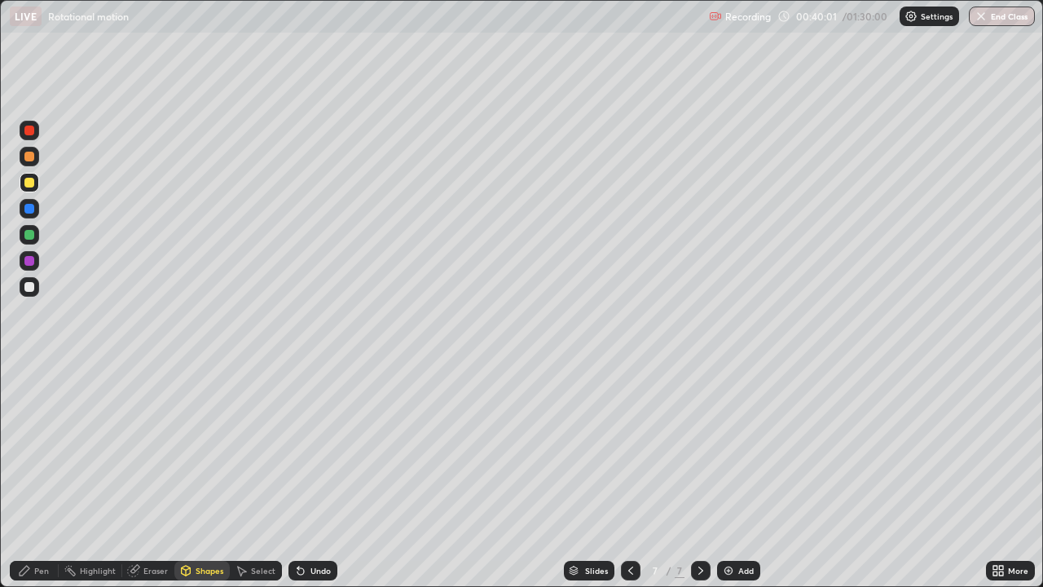
click at [316, 476] on div "Undo" at bounding box center [321, 570] width 20 height 8
click at [43, 476] on div "Pen" at bounding box center [41, 570] width 15 height 8
click at [314, 476] on div "Undo" at bounding box center [321, 570] width 20 height 8
click at [208, 476] on div "Shapes" at bounding box center [210, 570] width 28 height 8
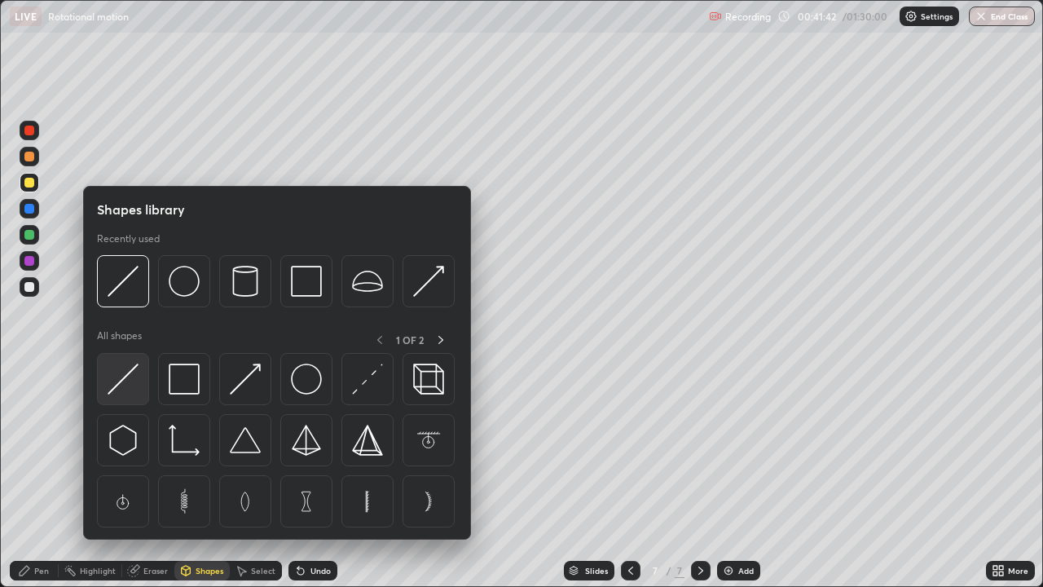
click at [129, 377] on img at bounding box center [123, 378] width 31 height 31
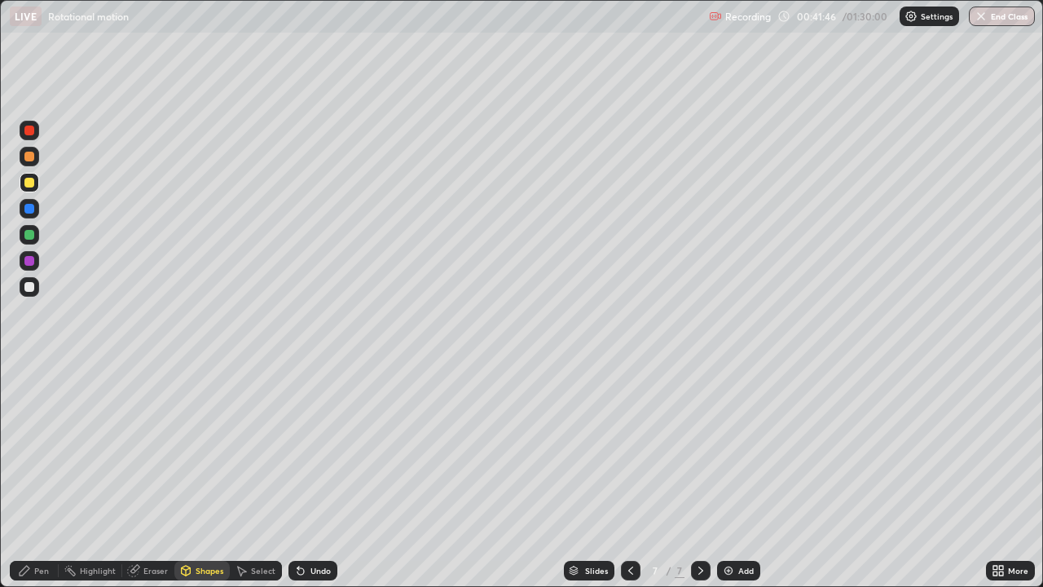
click at [323, 476] on div "Undo" at bounding box center [321, 570] width 20 height 8
click at [43, 476] on div "Pen" at bounding box center [41, 570] width 15 height 8
click at [29, 290] on div at bounding box center [29, 287] width 10 height 10
click at [313, 476] on div "Undo" at bounding box center [321, 570] width 20 height 8
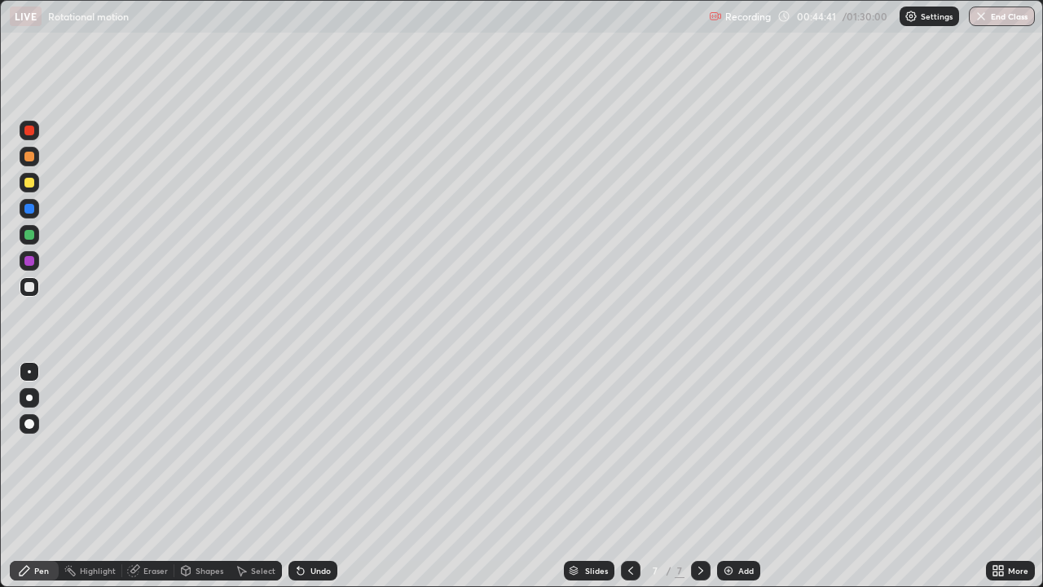
click at [629, 476] on icon at bounding box center [630, 570] width 13 height 13
click at [699, 476] on icon at bounding box center [700, 570] width 13 height 13
click at [209, 476] on div "Shapes" at bounding box center [210, 570] width 28 height 8
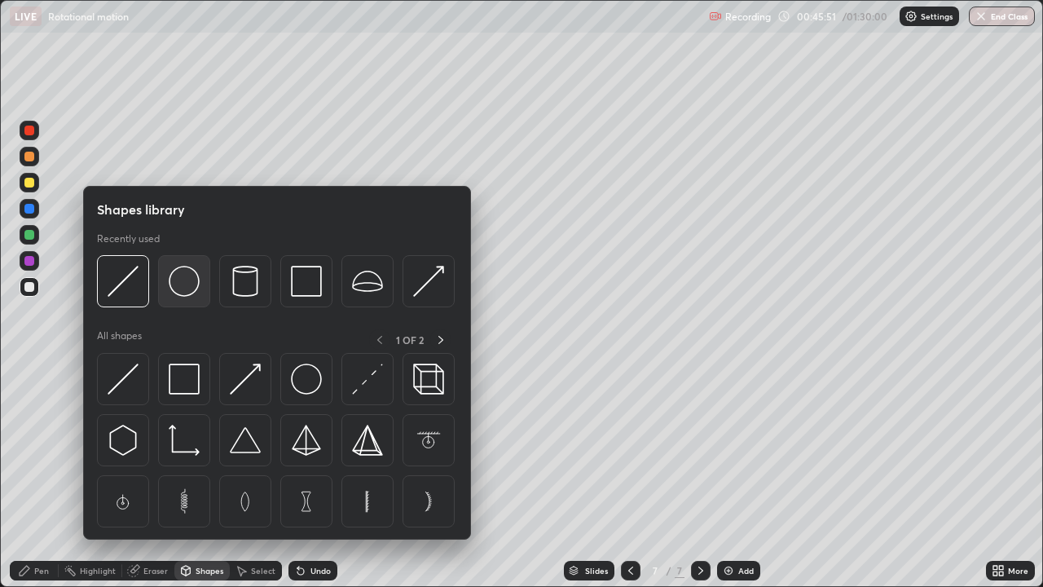
click at [182, 284] on img at bounding box center [184, 281] width 31 height 31
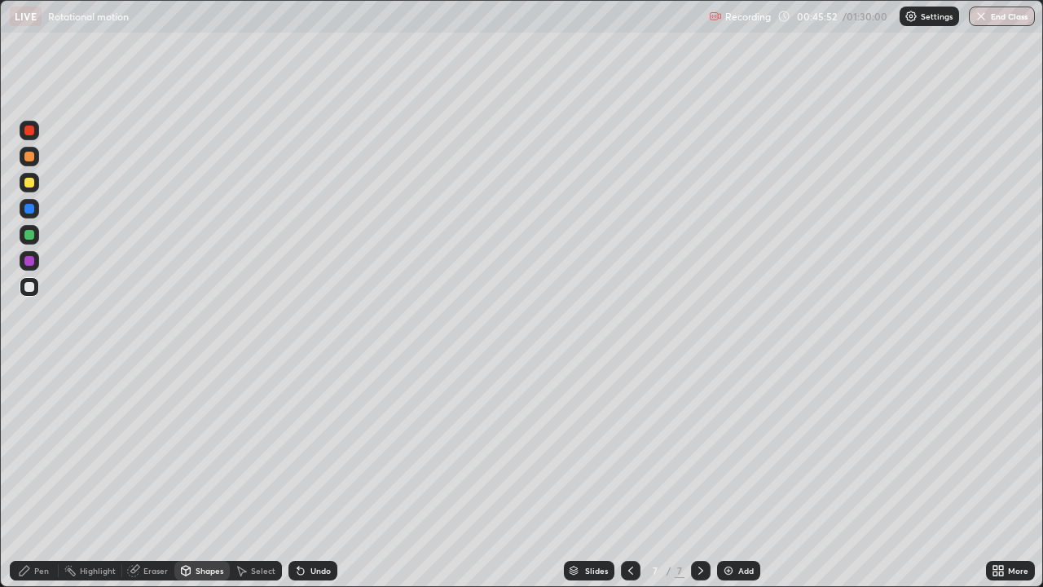
click at [37, 156] on div at bounding box center [30, 157] width 20 height 20
click at [209, 476] on div "Shapes" at bounding box center [210, 570] width 28 height 8
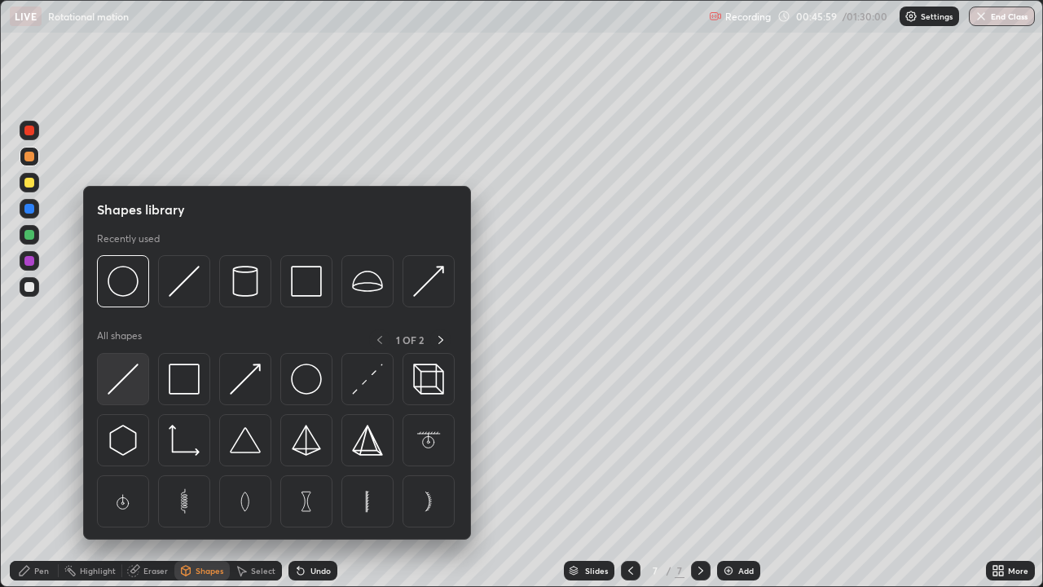
click at [130, 381] on img at bounding box center [123, 378] width 31 height 31
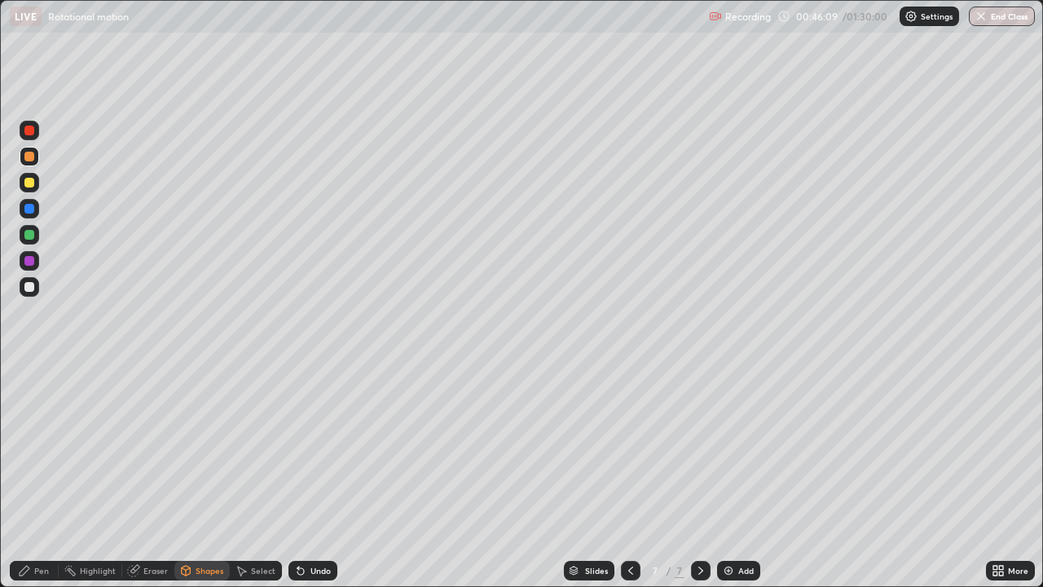
click at [46, 476] on div "Pen" at bounding box center [41, 570] width 15 height 8
click at [990, 15] on button "End Class" at bounding box center [1002, 17] width 66 height 20
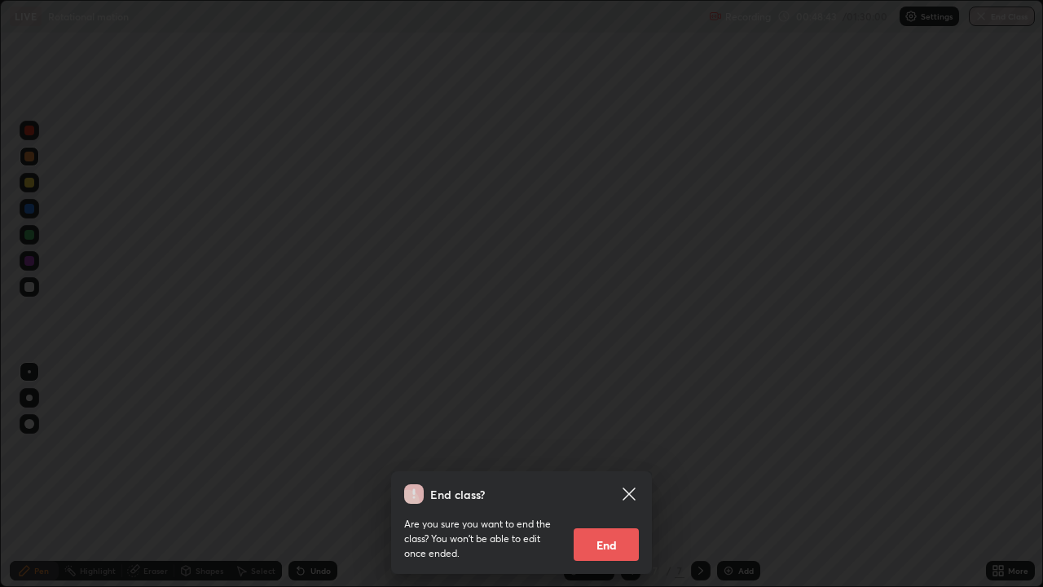
click at [599, 476] on button "End" at bounding box center [606, 544] width 65 height 33
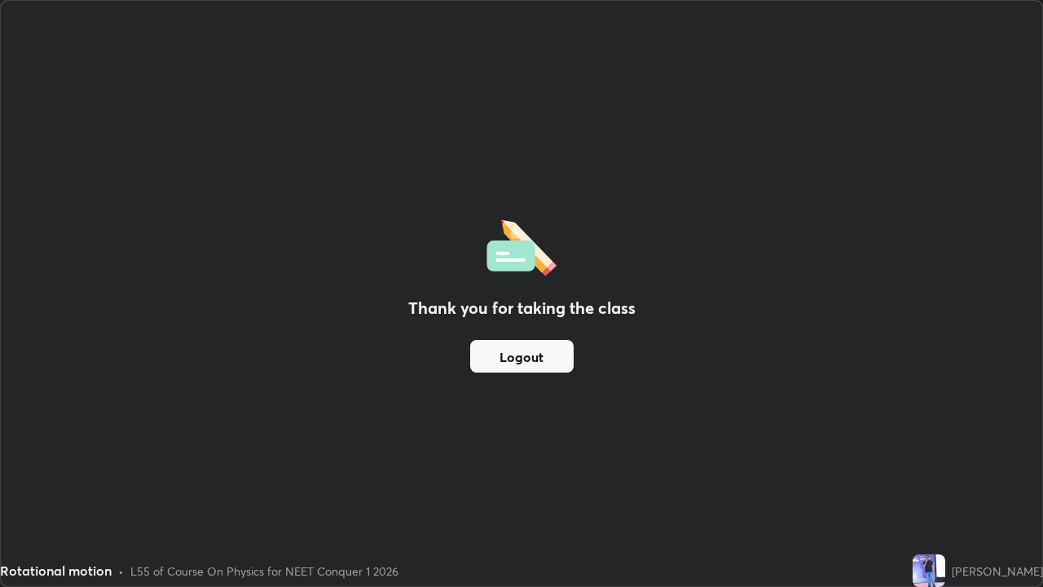
click at [529, 354] on button "Logout" at bounding box center [522, 356] width 104 height 33
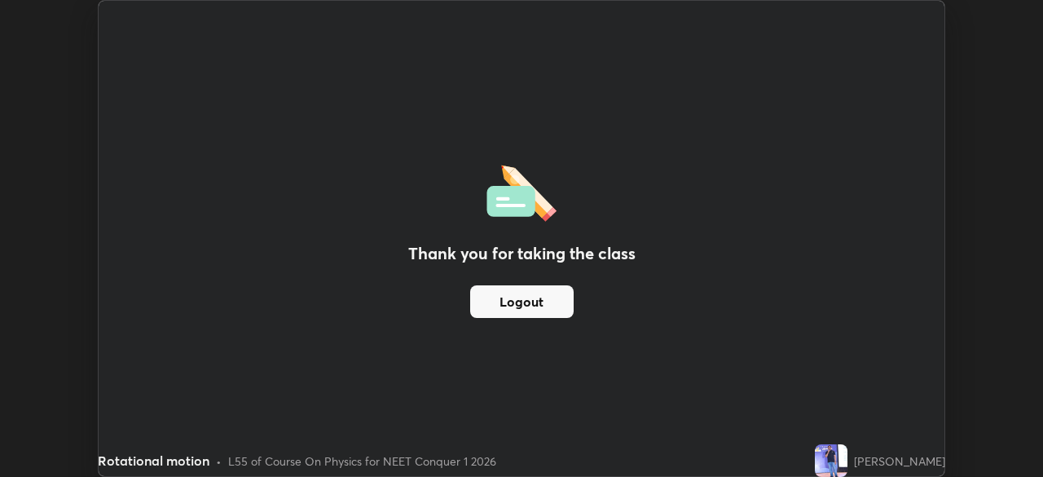
scroll to position [81021, 80455]
